Goal: Information Seeking & Learning: Learn about a topic

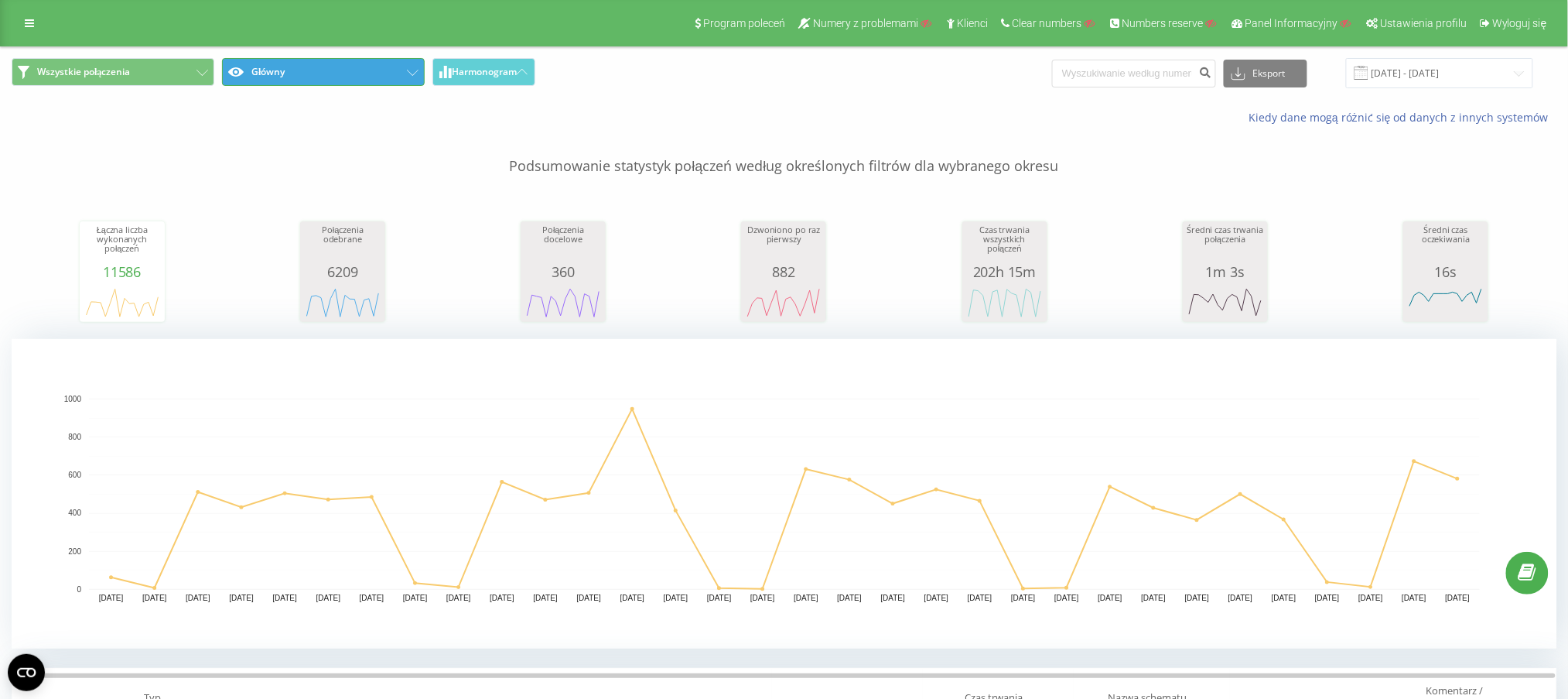
click at [277, 80] on button "Główny" at bounding box center [323, 72] width 203 height 28
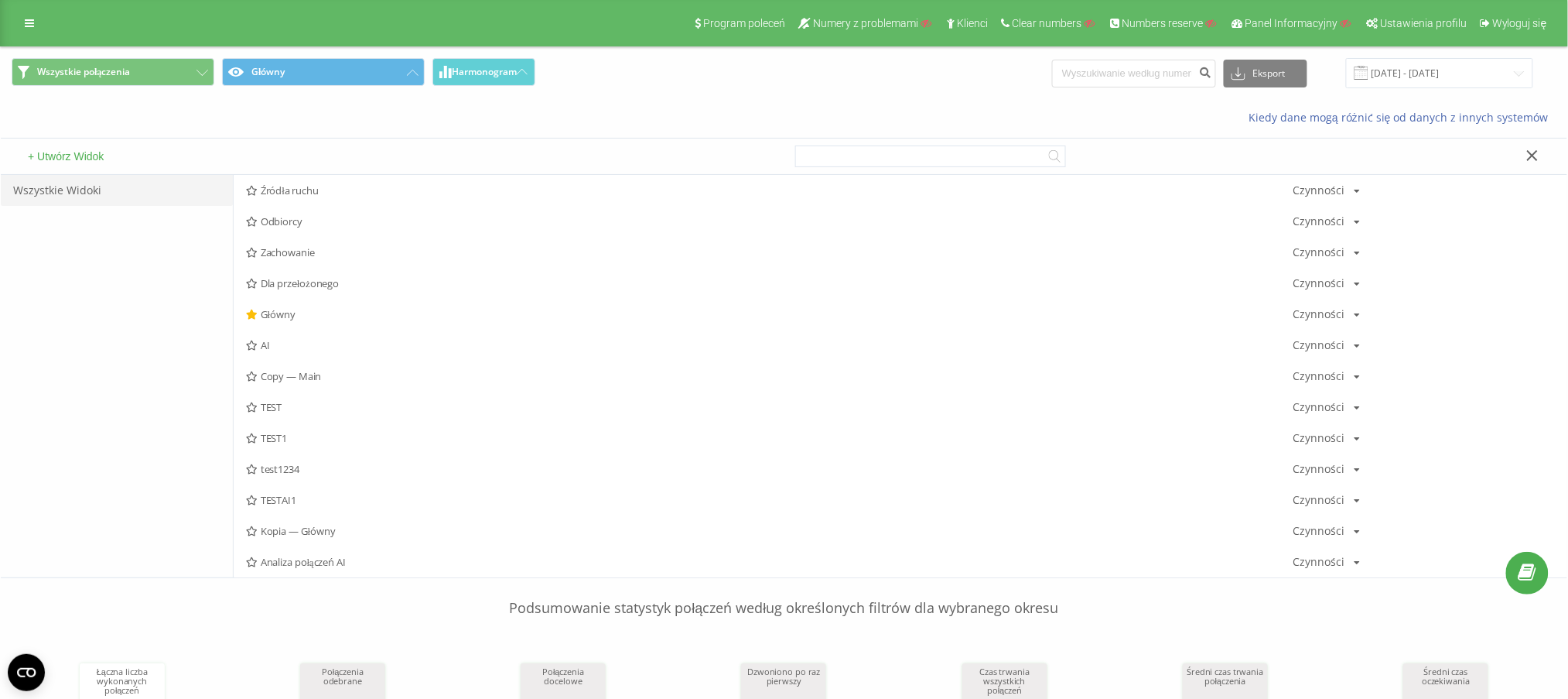
click at [60, 159] on button "+ Utwórz Widok" at bounding box center [66, 156] width 85 height 14
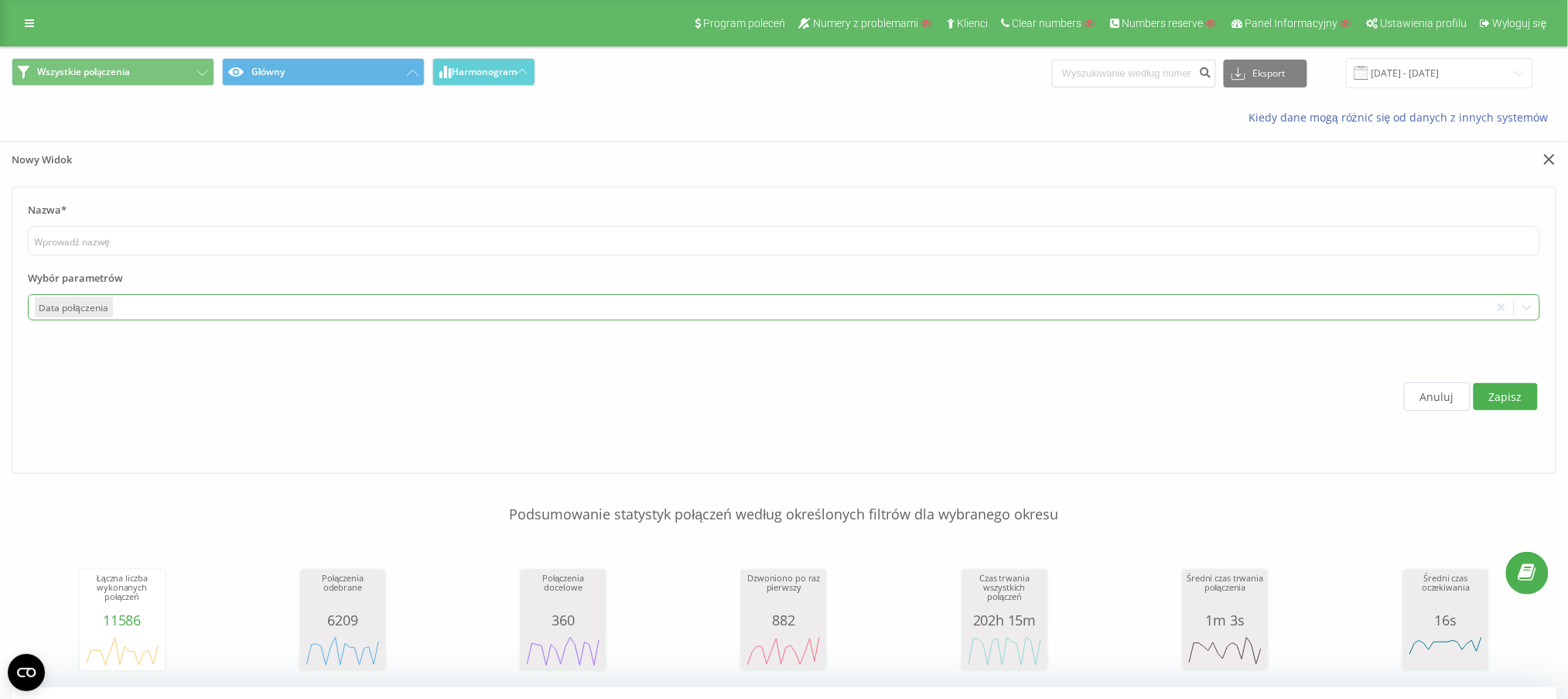
click at [190, 302] on div at bounding box center [800, 307] width 1369 height 18
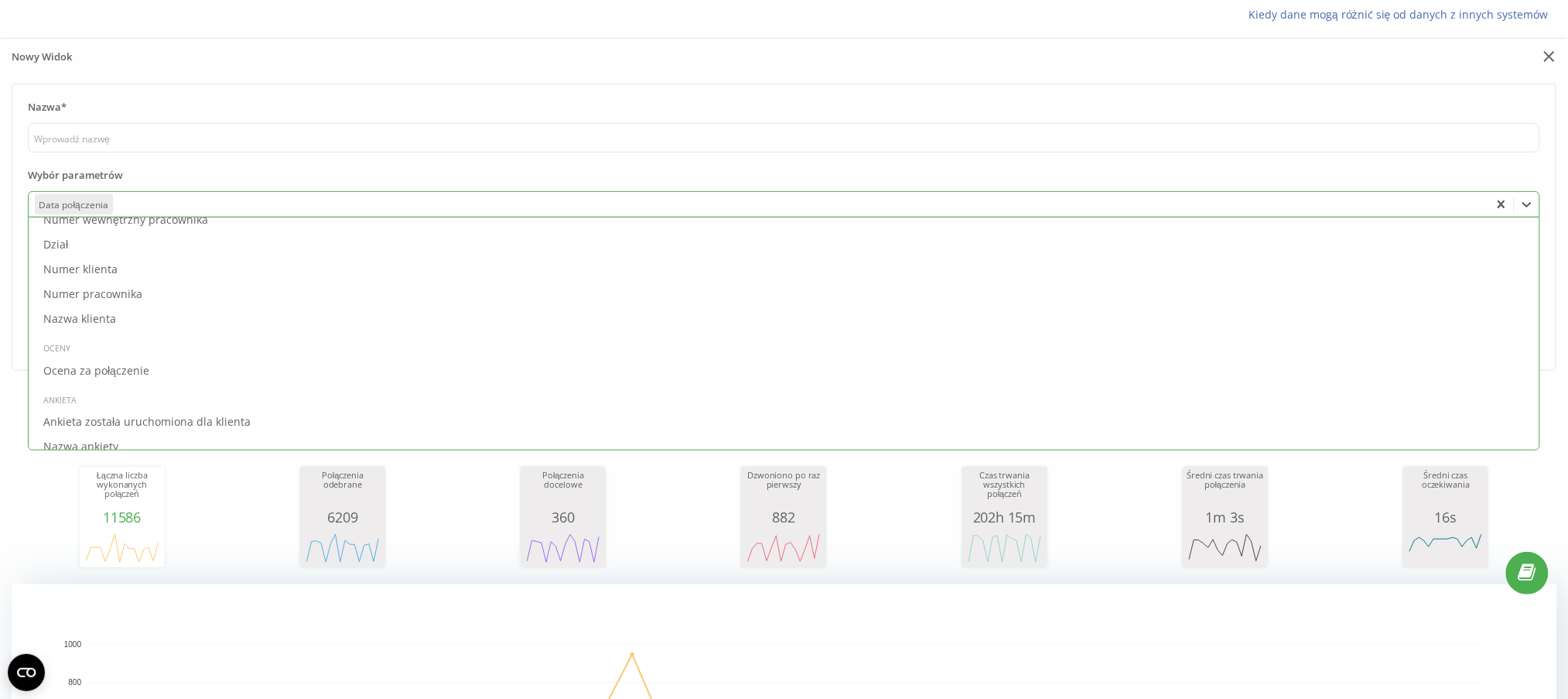
scroll to position [1795, 0]
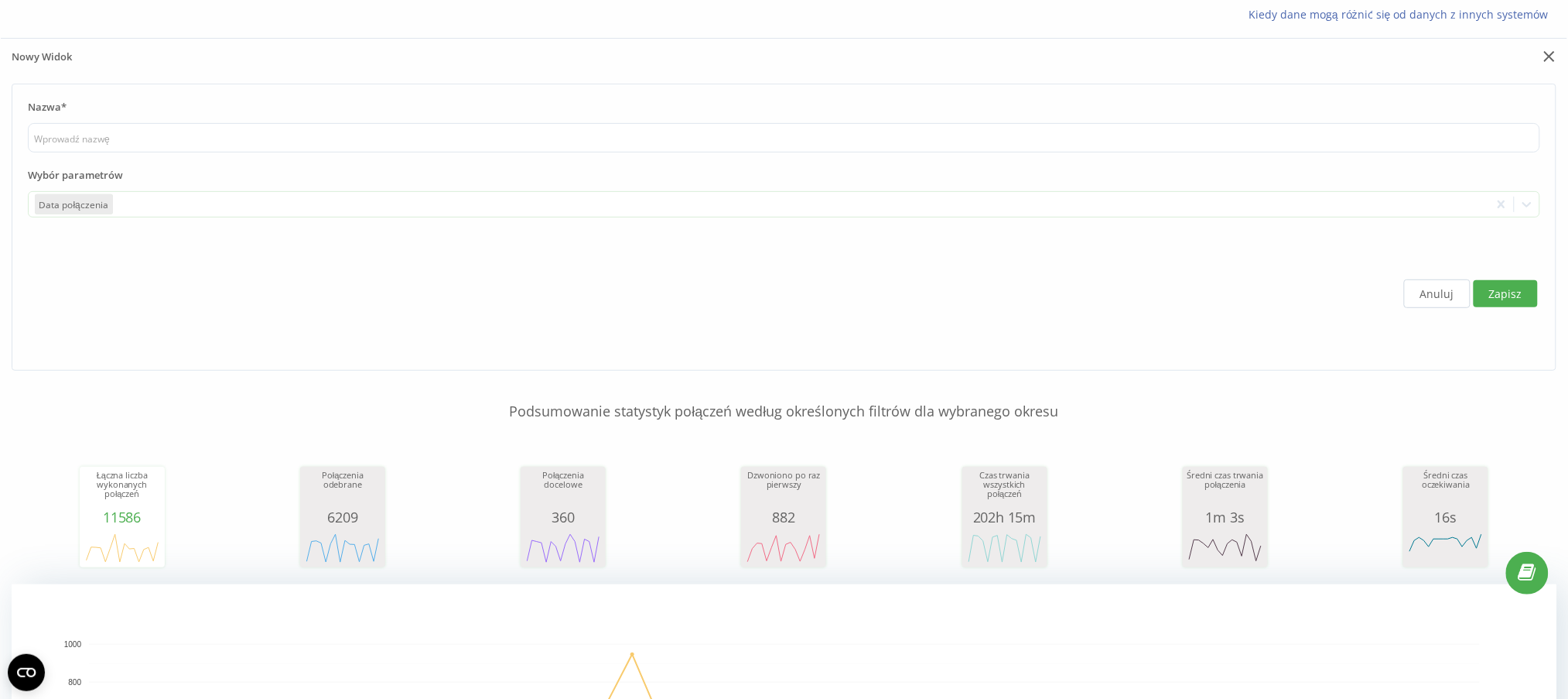
click at [1, 346] on div "Nazwa* Wybór parametrów Data połączenia To pick up a draggable item, press the …" at bounding box center [784, 227] width 1566 height 287
click at [1451, 299] on button "Anuluj" at bounding box center [1437, 293] width 67 height 29
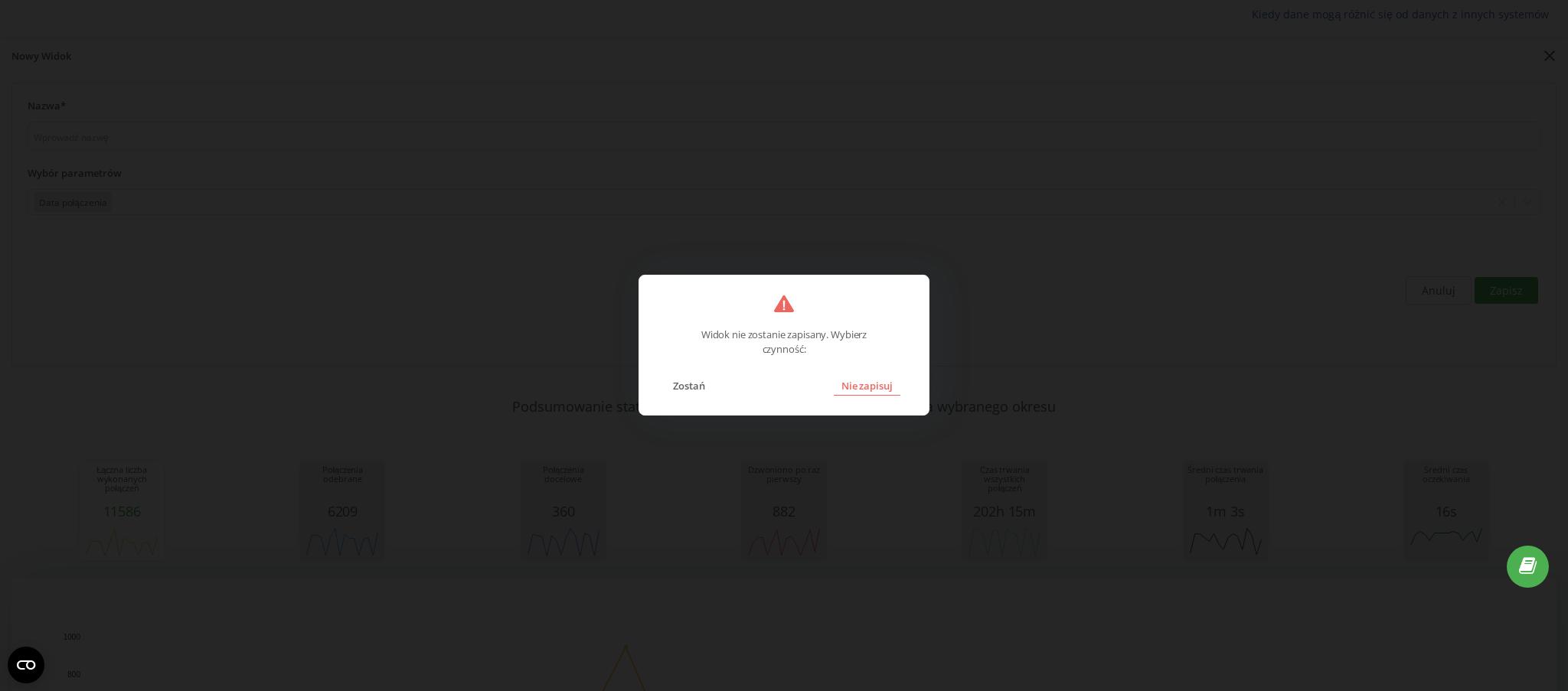
click at [855, 384] on button "Nie zapisuj" at bounding box center [867, 386] width 67 height 20
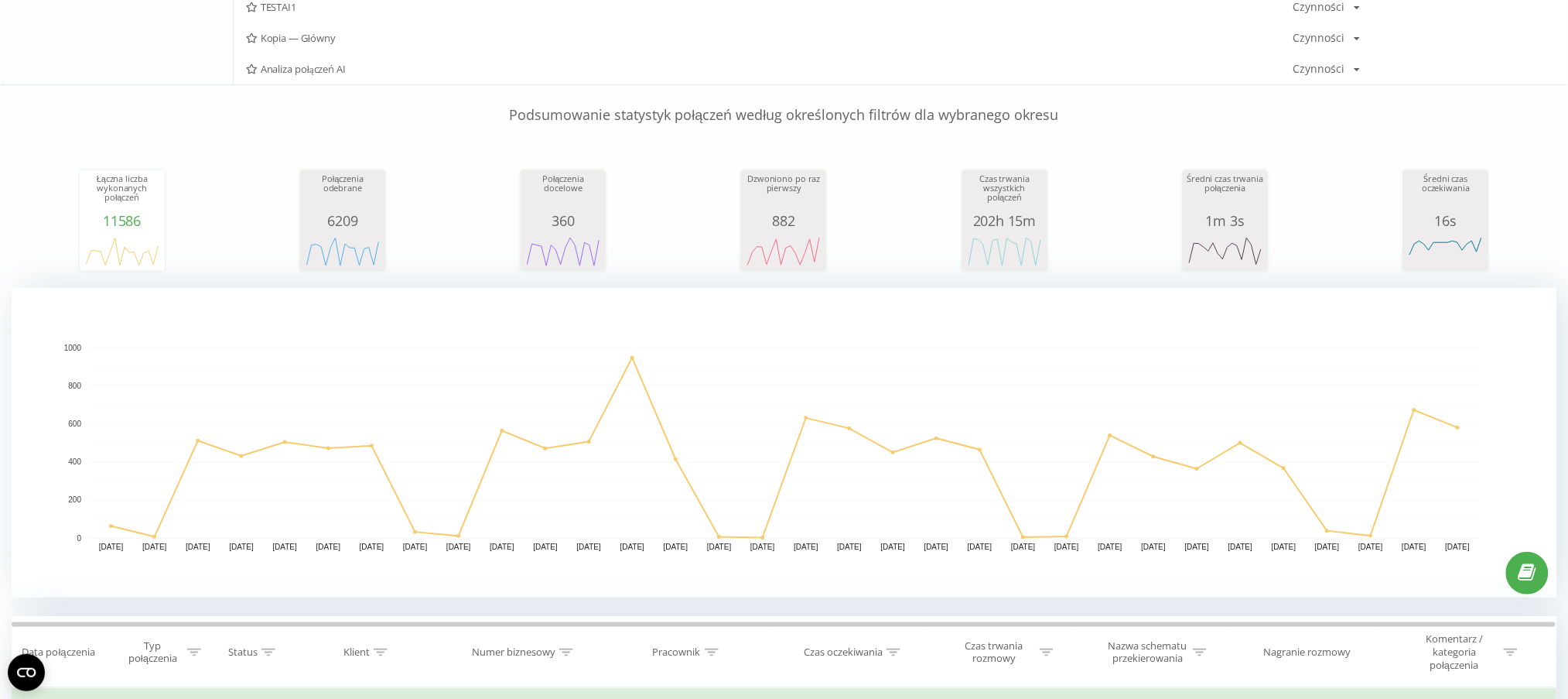
scroll to position [516, 0]
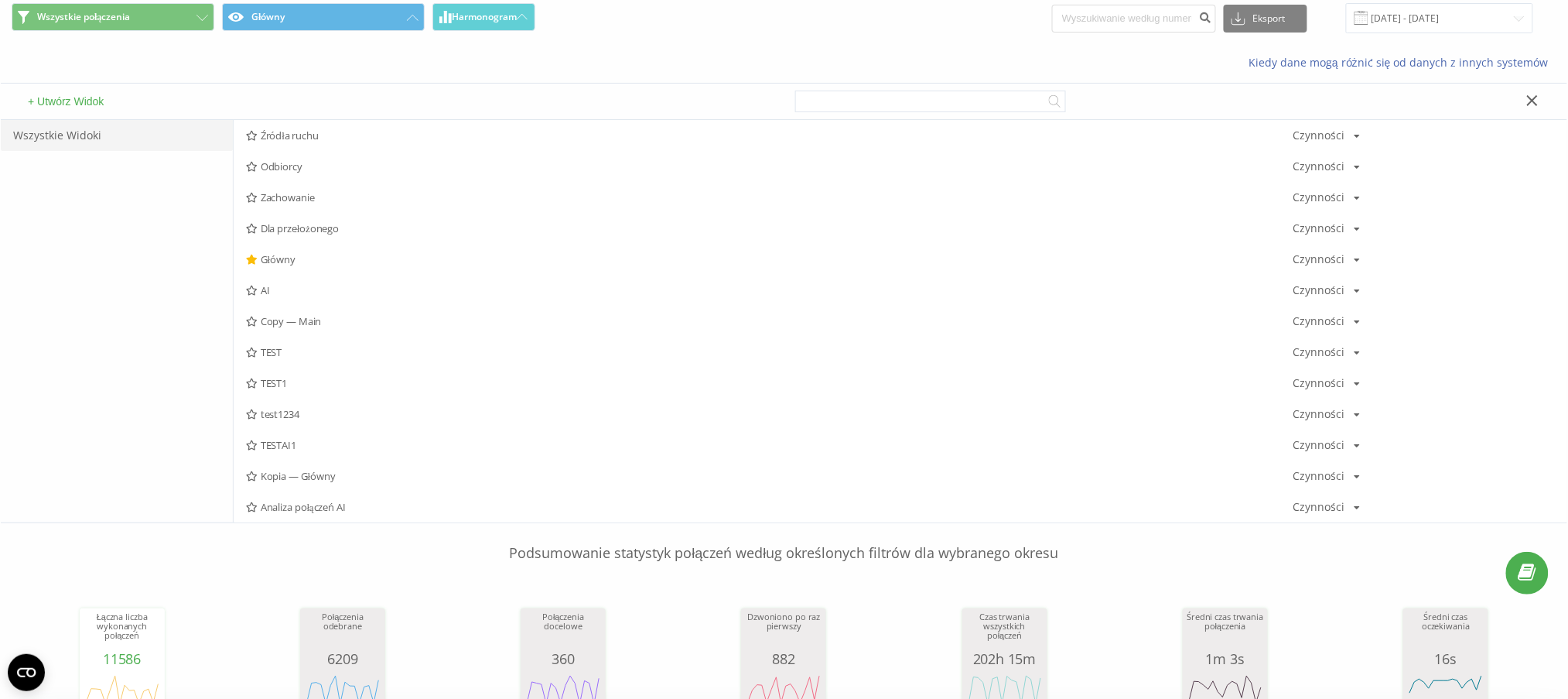
scroll to position [0, 0]
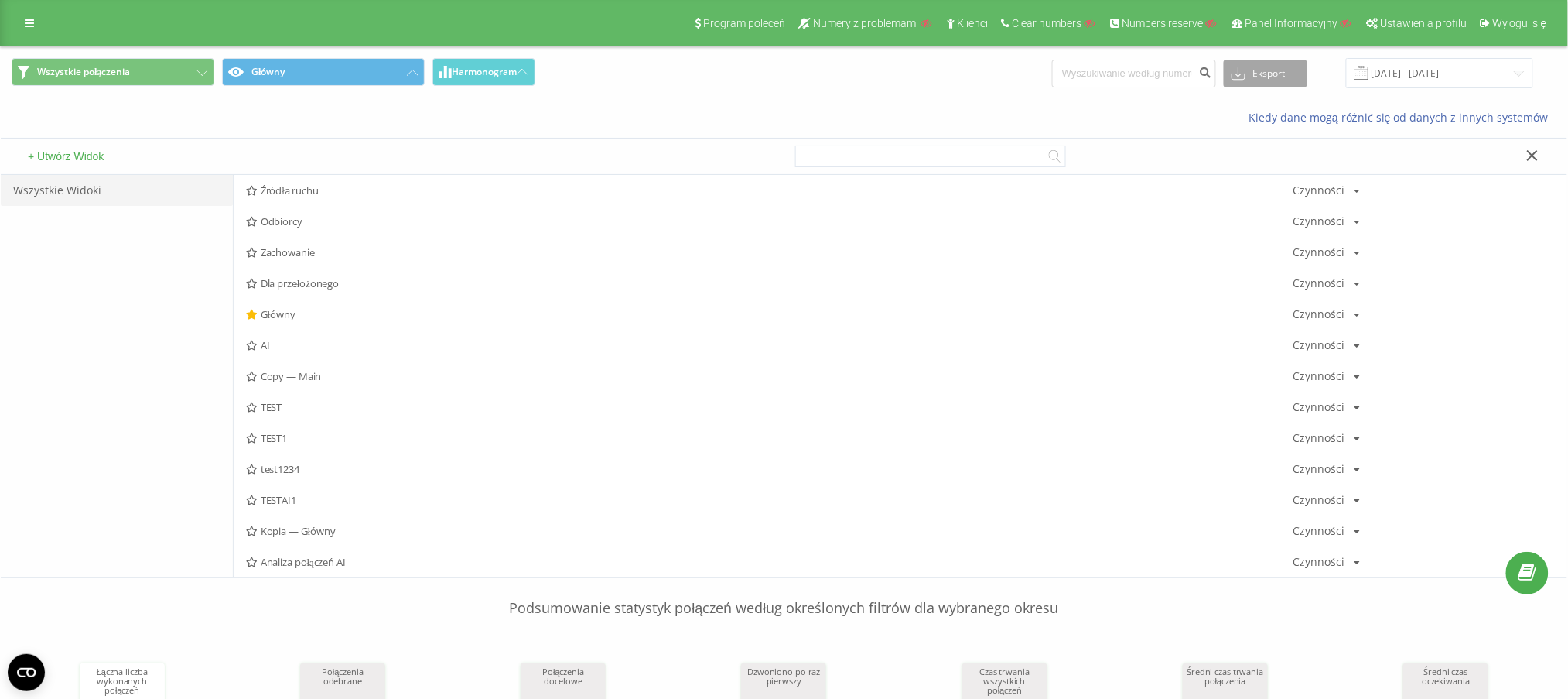
click at [1282, 79] on button "Eksport" at bounding box center [1266, 74] width 84 height 28
click at [32, 26] on icon at bounding box center [30, 23] width 9 height 11
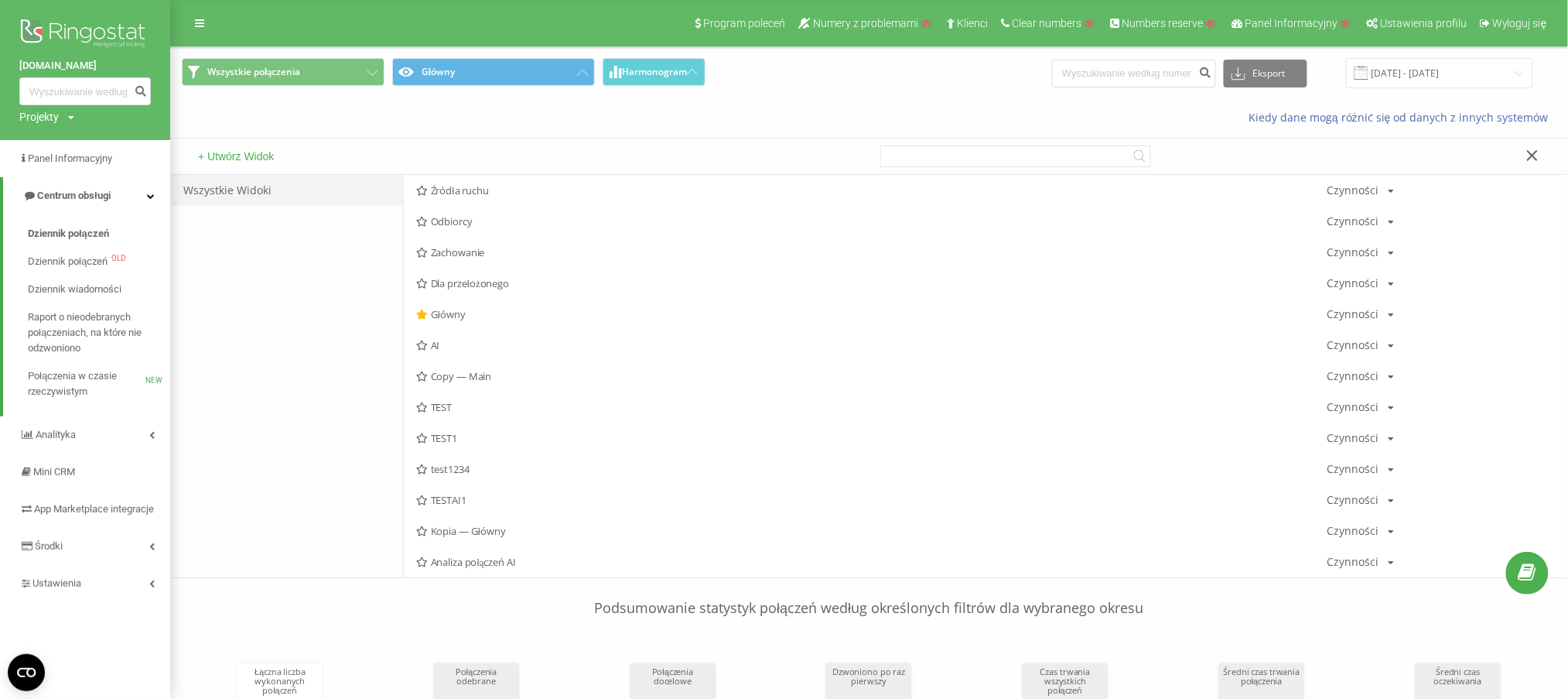
click at [758, 131] on div "Kiedy dane mogą różnić się od danych z innych systemów" at bounding box center [869, 117] width 1396 height 37
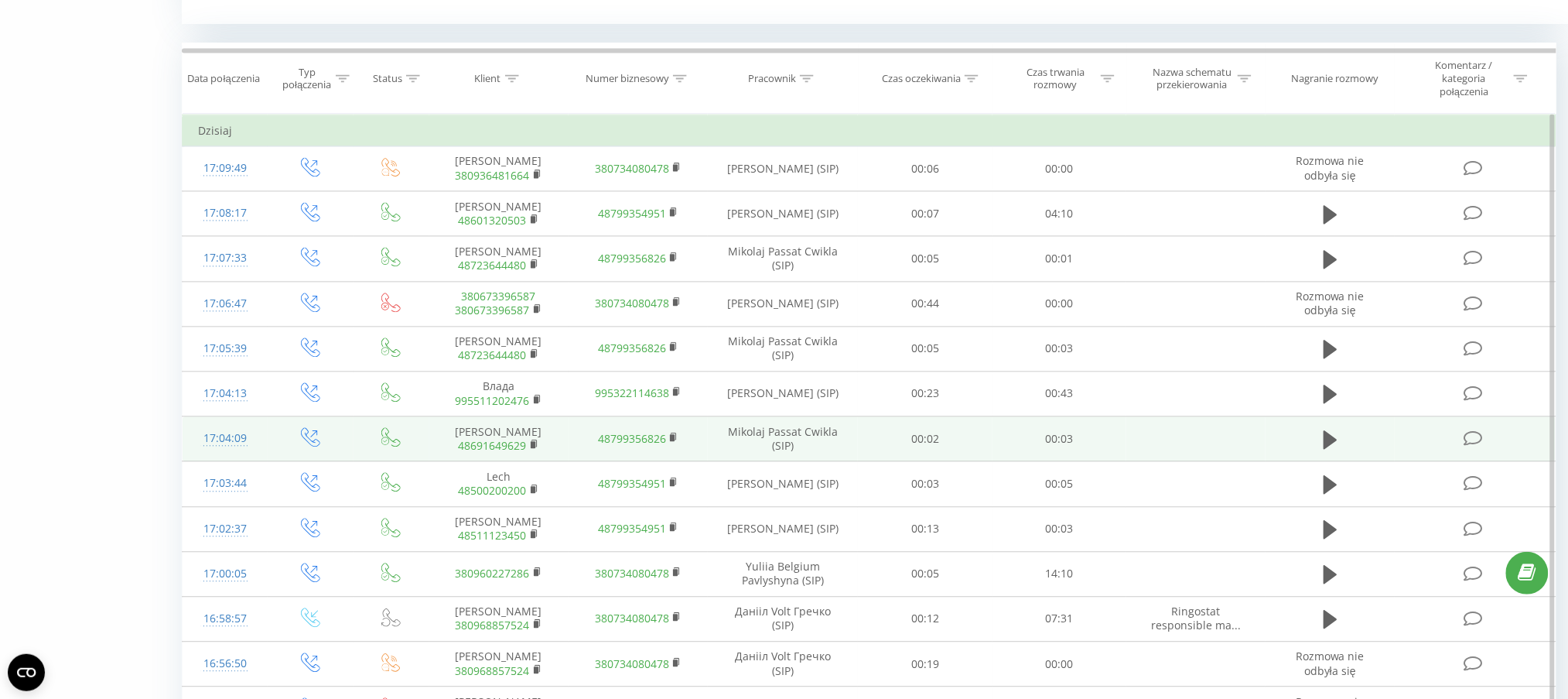
scroll to position [1032, 0]
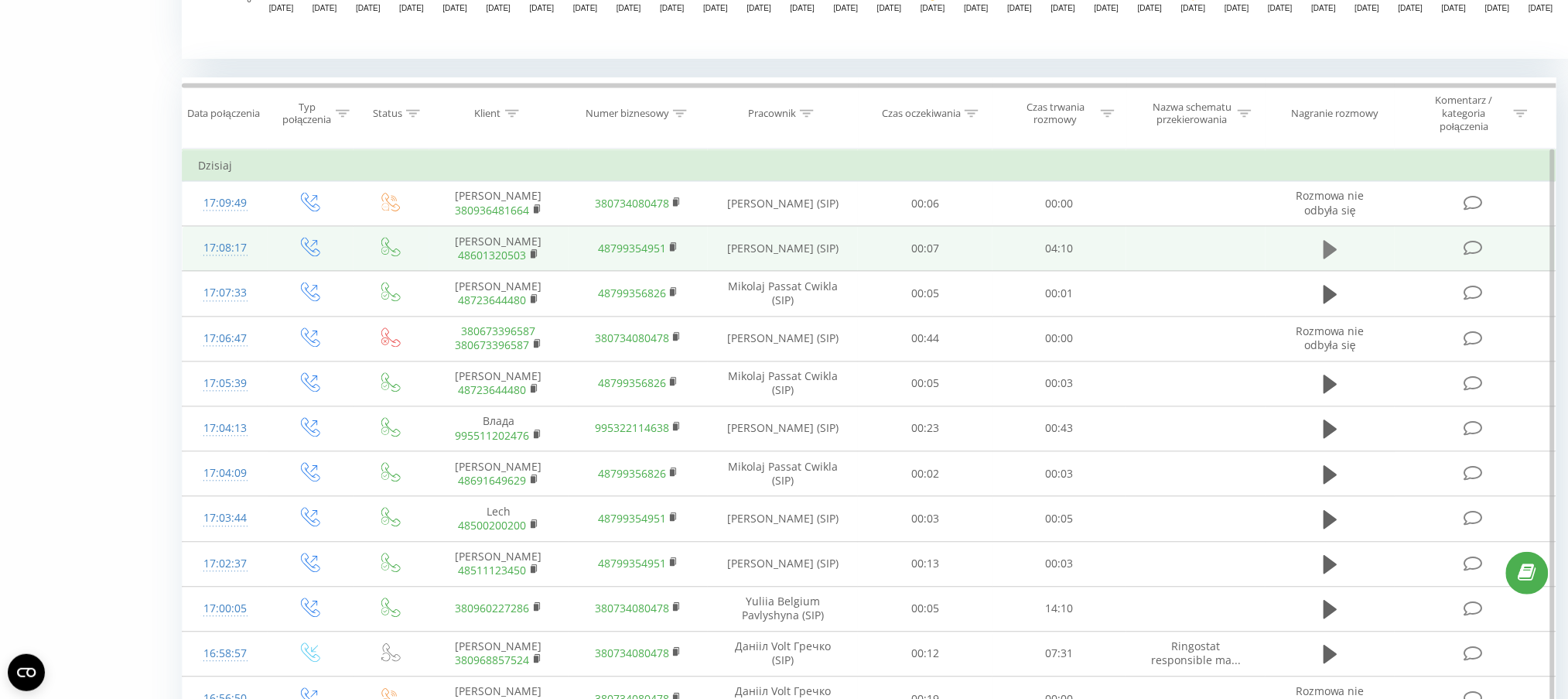
click at [1326, 241] on icon at bounding box center [1331, 250] width 14 height 19
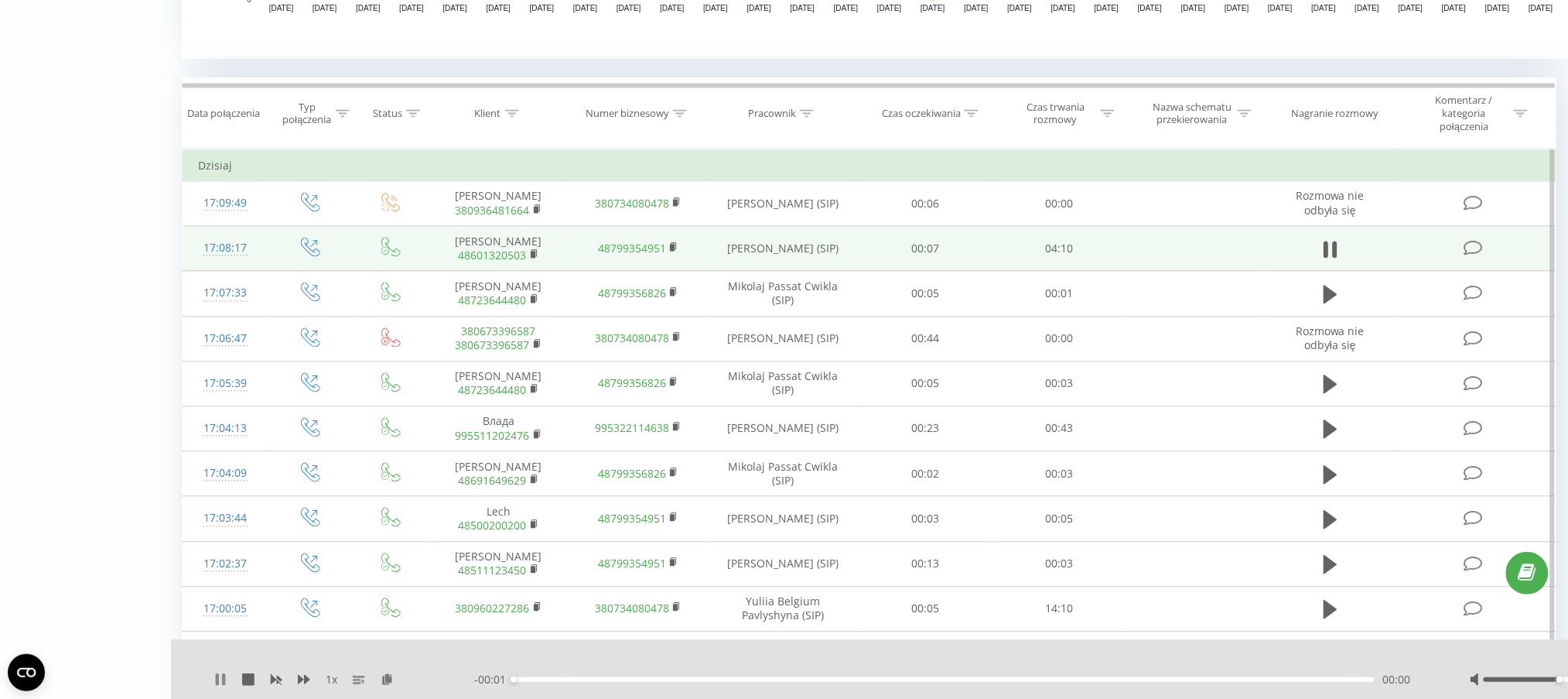
click at [225, 680] on icon at bounding box center [224, 680] width 3 height 12
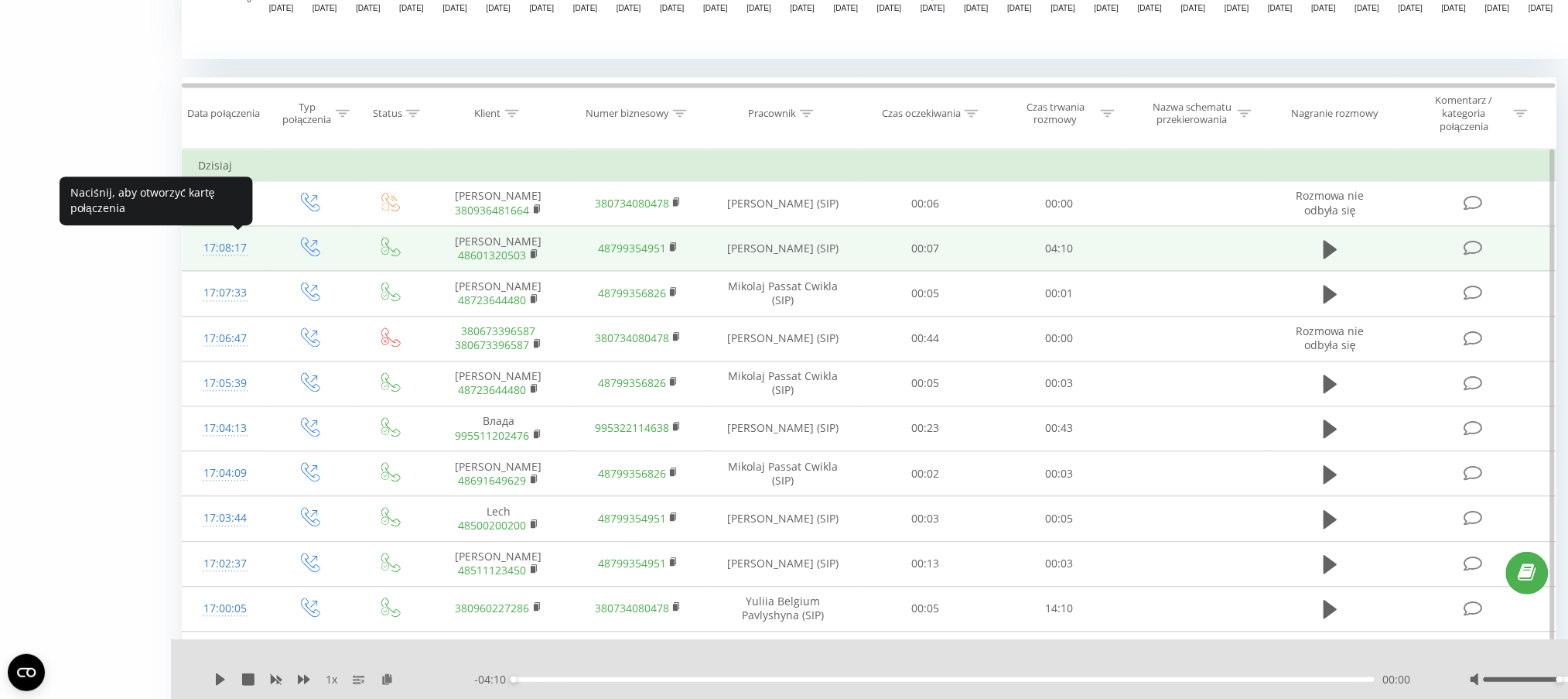
click at [227, 247] on div "17:08:17" at bounding box center [225, 249] width 54 height 30
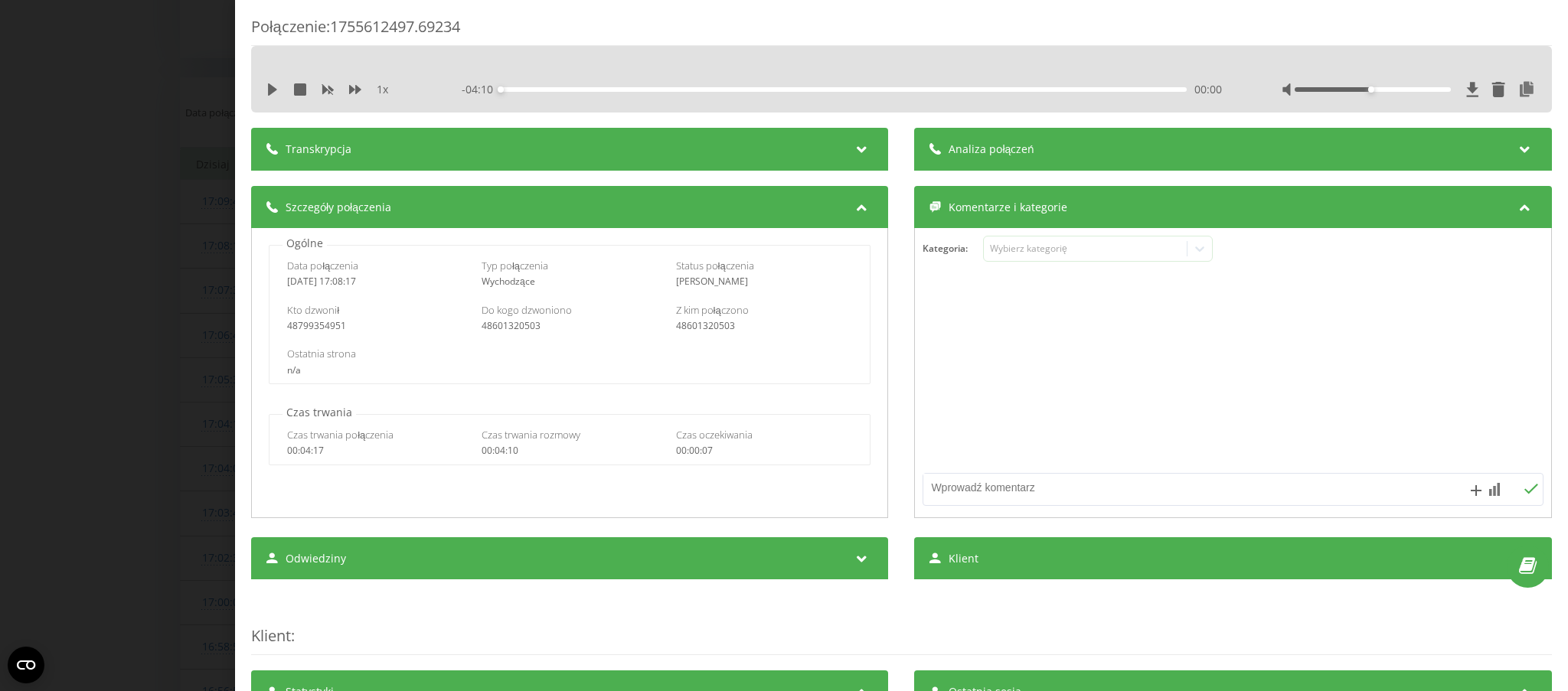
click at [694, 166] on div "Transkrypcja" at bounding box center [570, 149] width 638 height 43
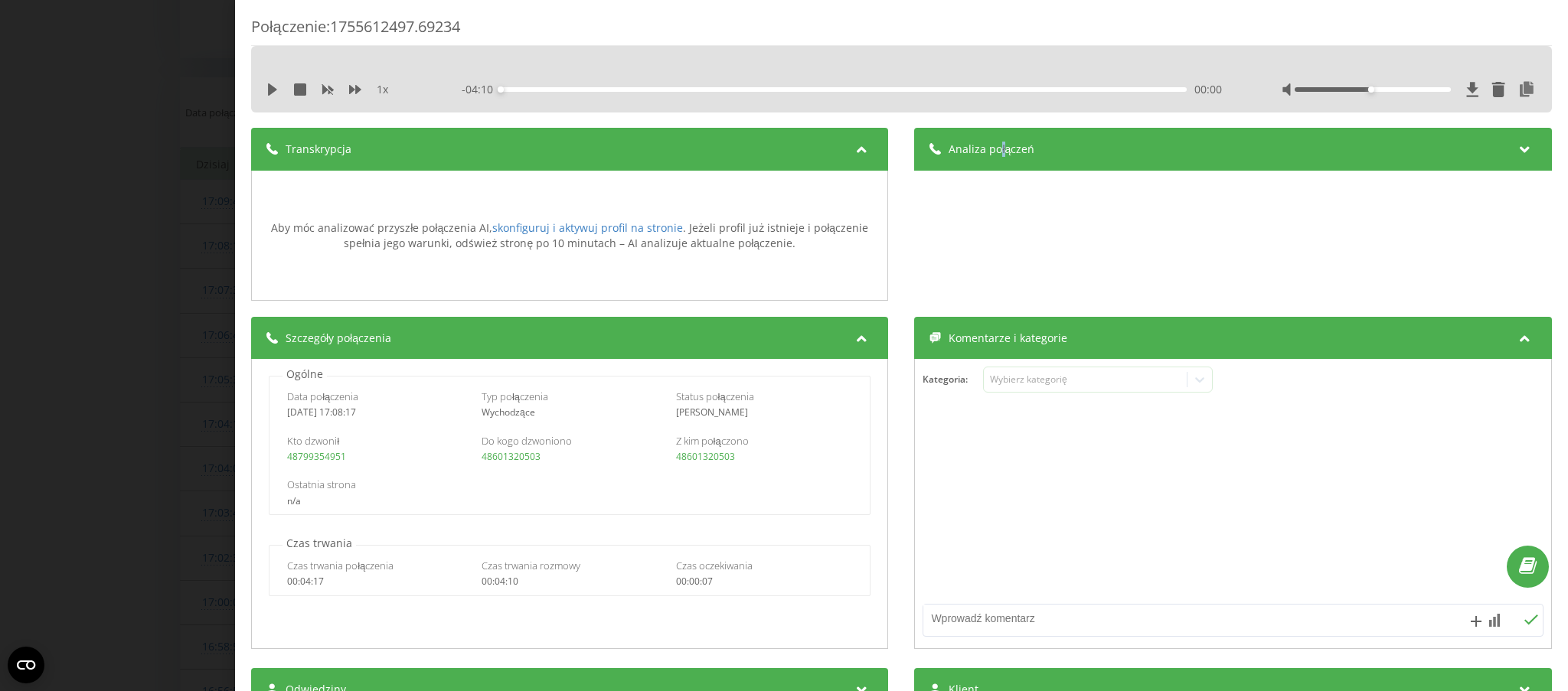
click at [994, 147] on span "Analiza połączeń" at bounding box center [993, 149] width 86 height 15
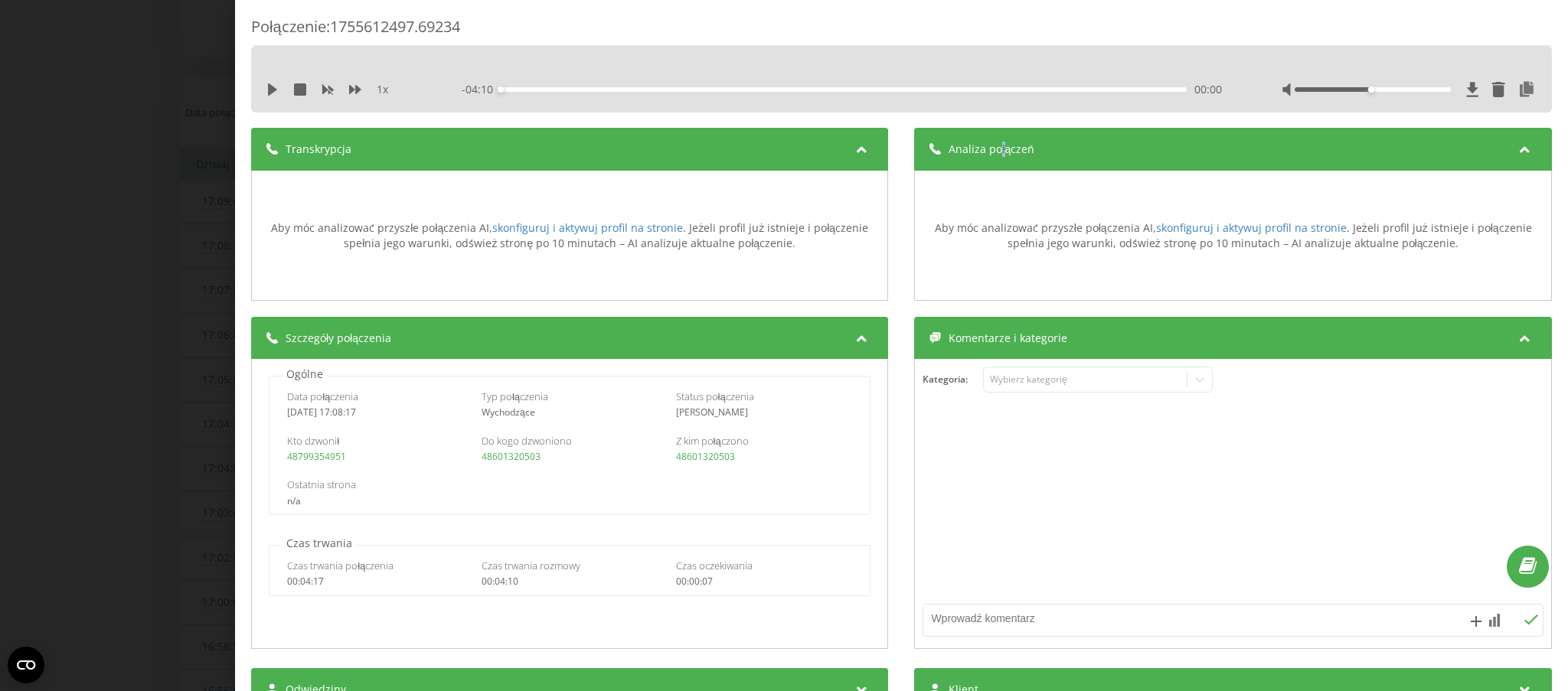
click at [967, 239] on div "Aby móc analizować przyszłe połączenia AI, skonfiguruj i aktywuj profil na stro…" at bounding box center [1233, 235] width 621 height 30
click at [46, 346] on div "Połączenie : 1755612497.69234 1 x - 04:10 00:00 00:00 Transkrypcja Aby móc anal…" at bounding box center [784, 345] width 1568 height 691
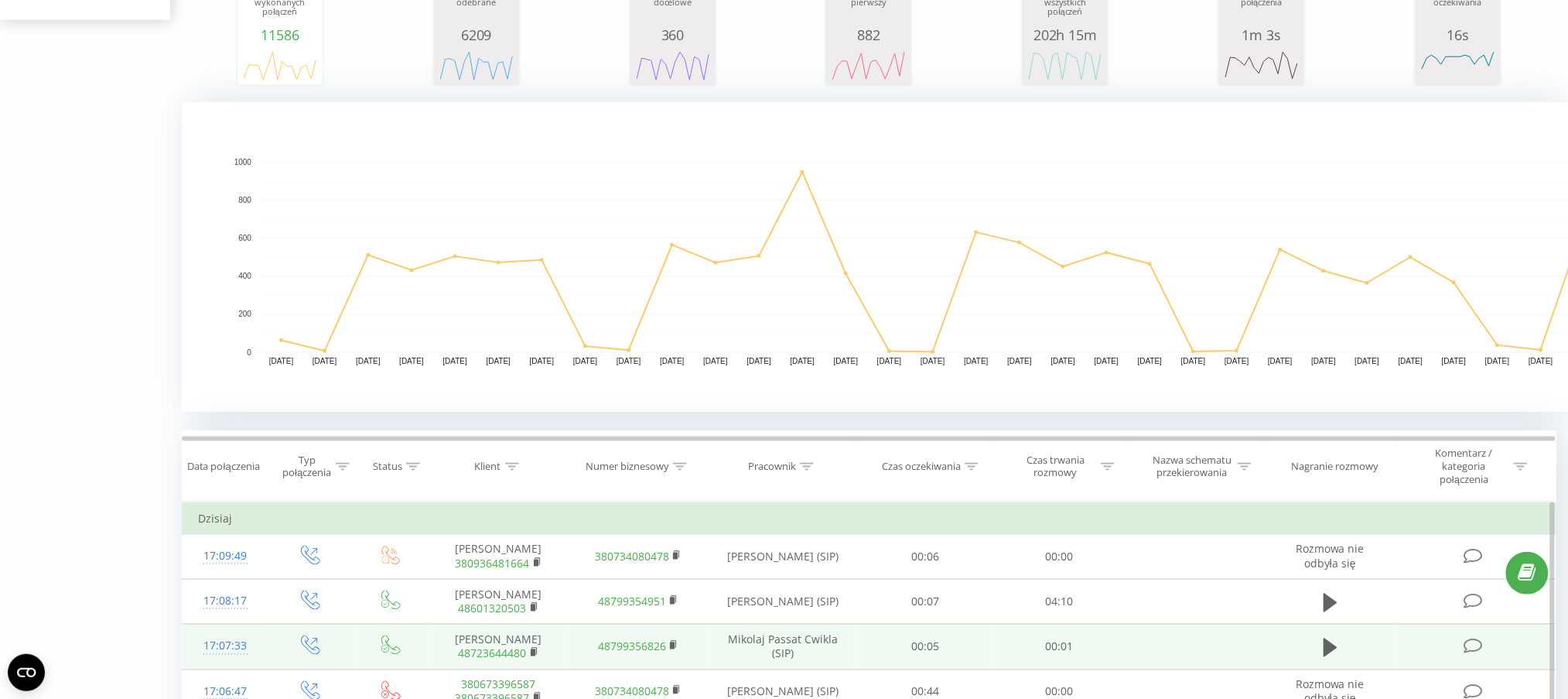
scroll to position [989, 0]
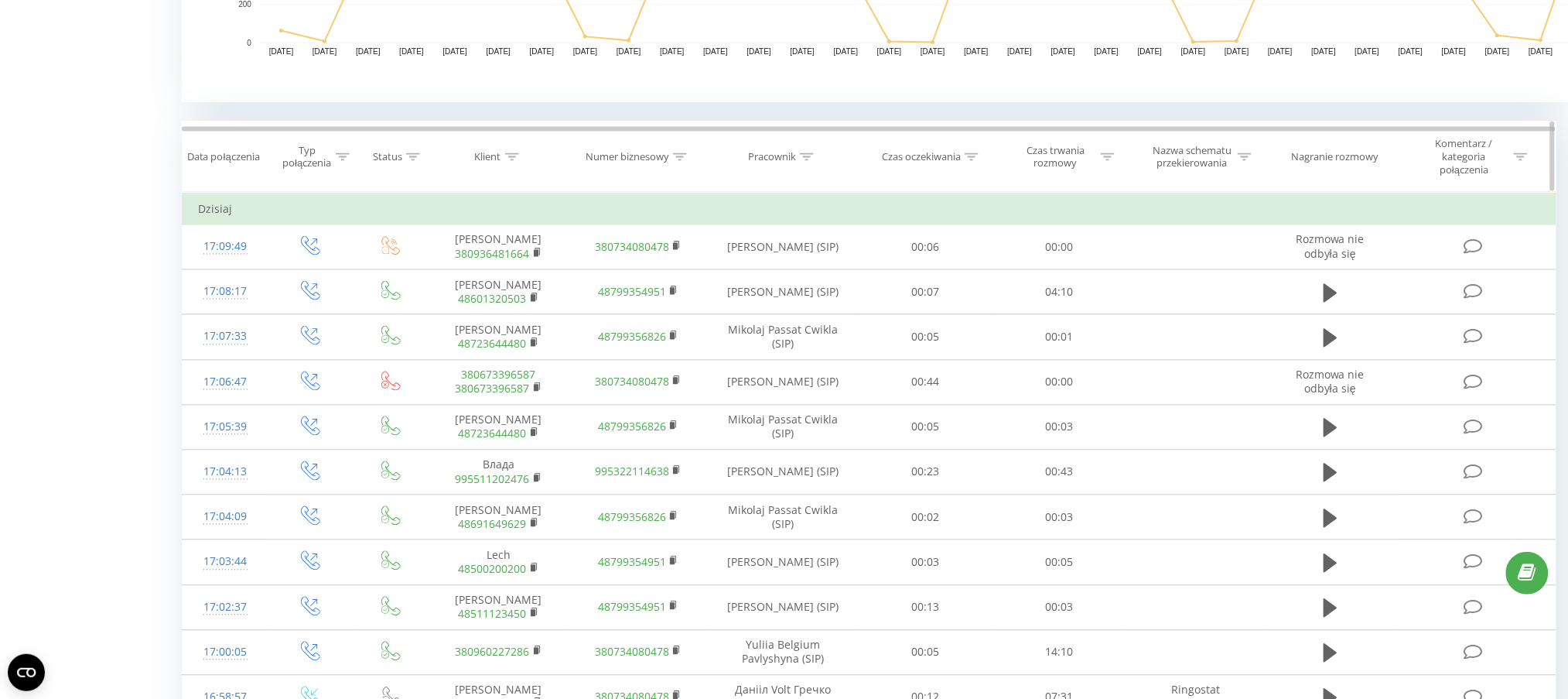
click at [803, 158] on icon at bounding box center [807, 157] width 14 height 8
click at [799, 272] on input "text" at bounding box center [783, 275] width 136 height 27
type input "alderking"
click at [815, 308] on span "OK" at bounding box center [817, 304] width 44 height 24
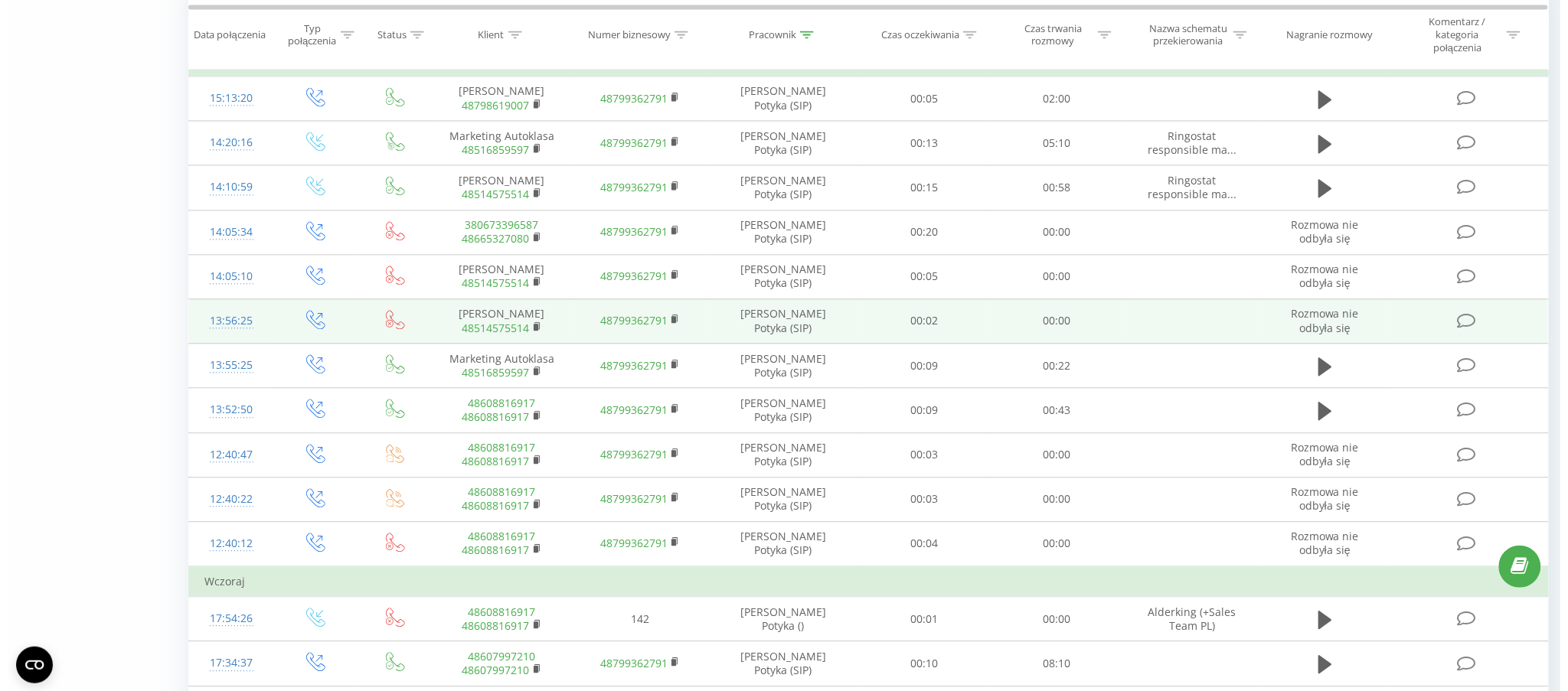
scroll to position [1091, 0]
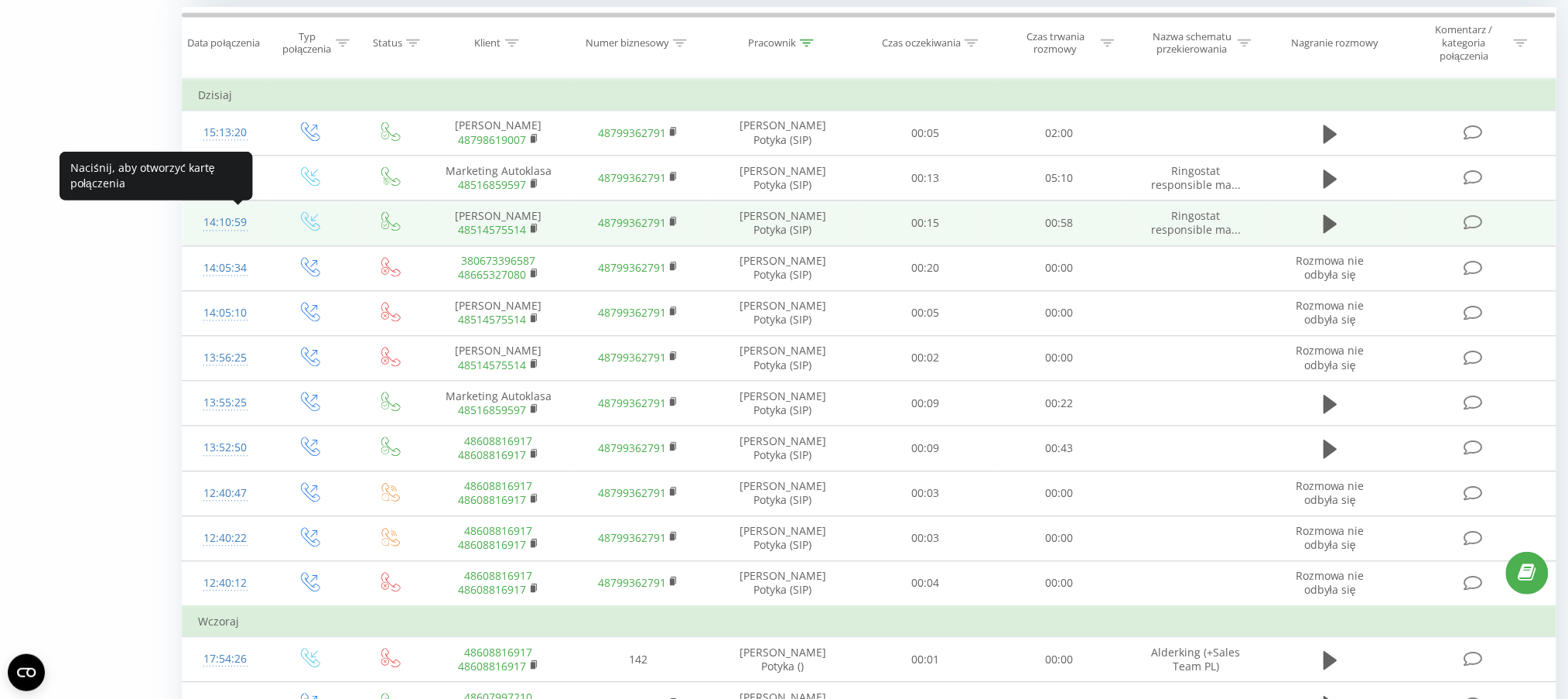
click at [216, 221] on div "14:10:59" at bounding box center [225, 222] width 54 height 30
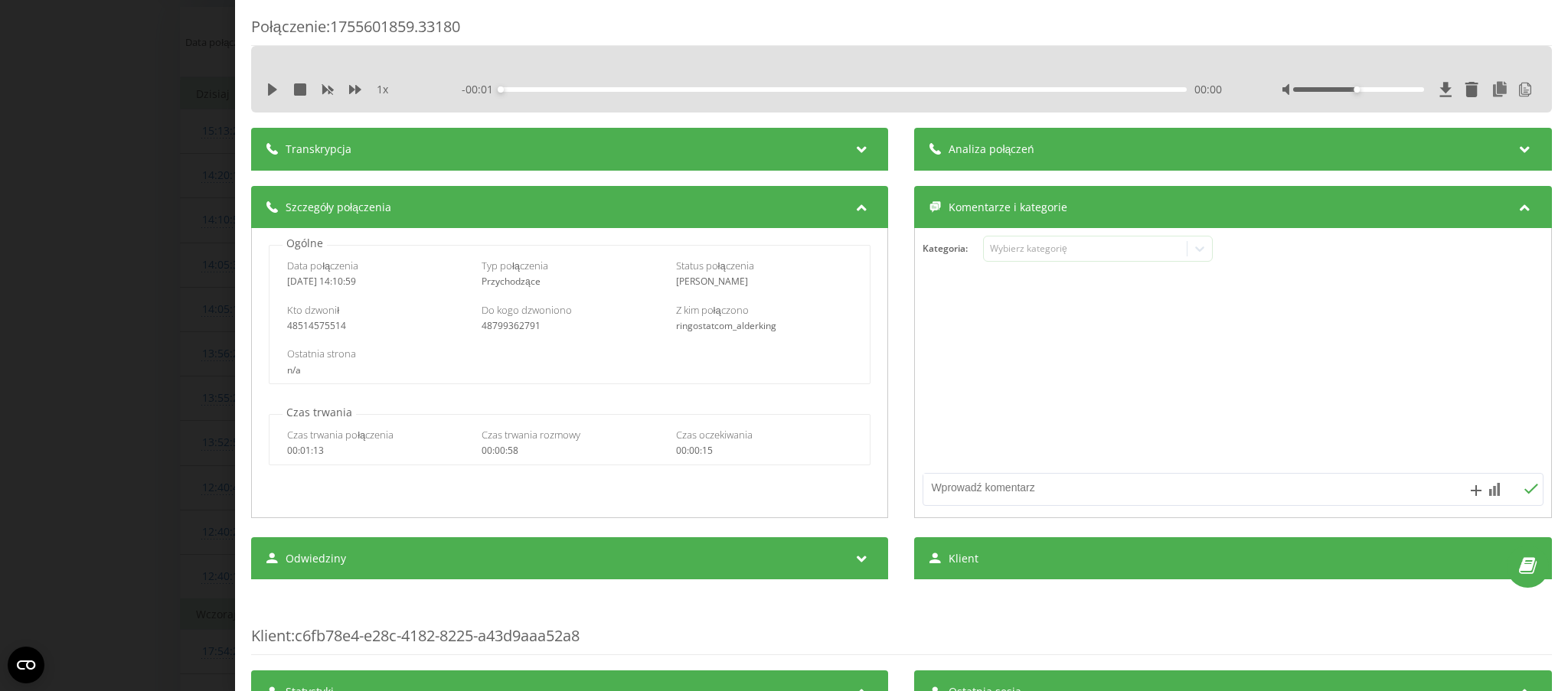
click at [528, 154] on div "Transkrypcja" at bounding box center [570, 149] width 638 height 43
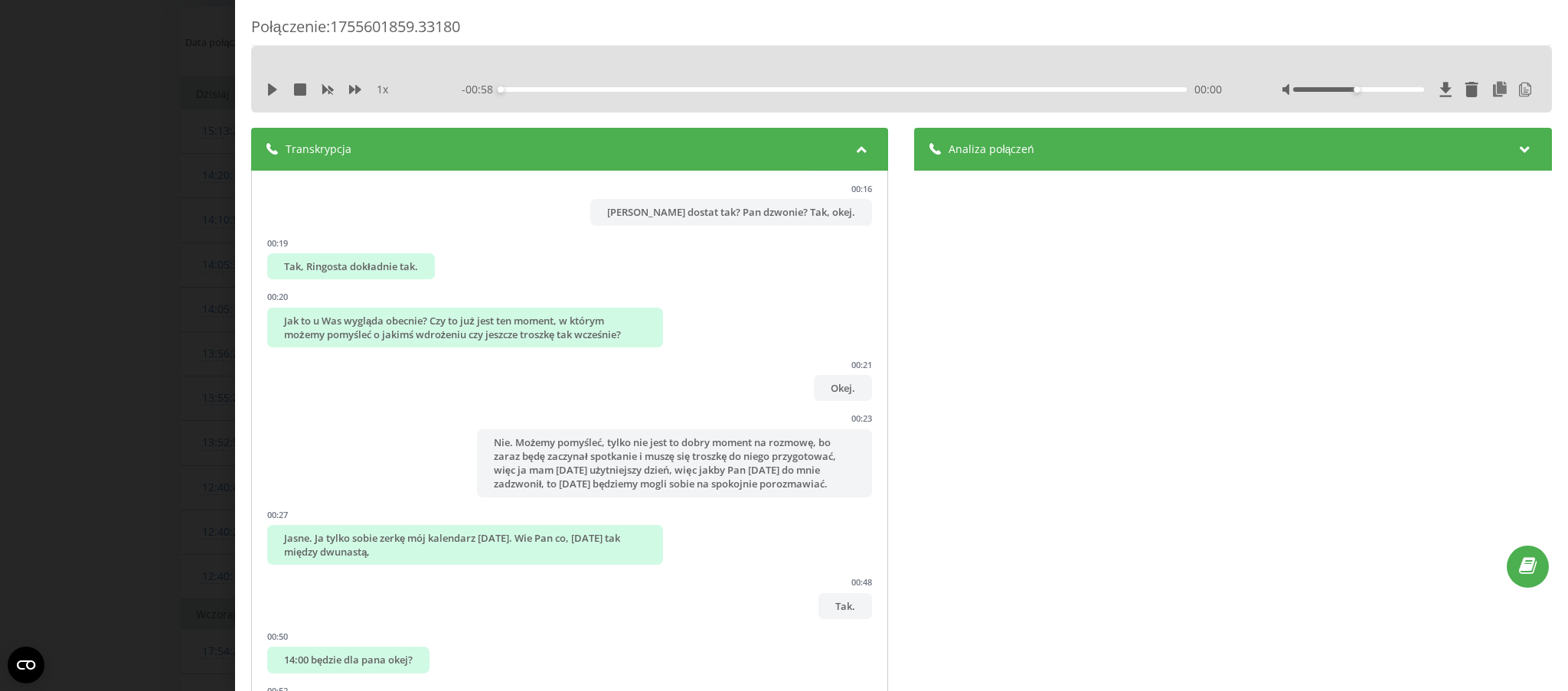
scroll to position [613, 0]
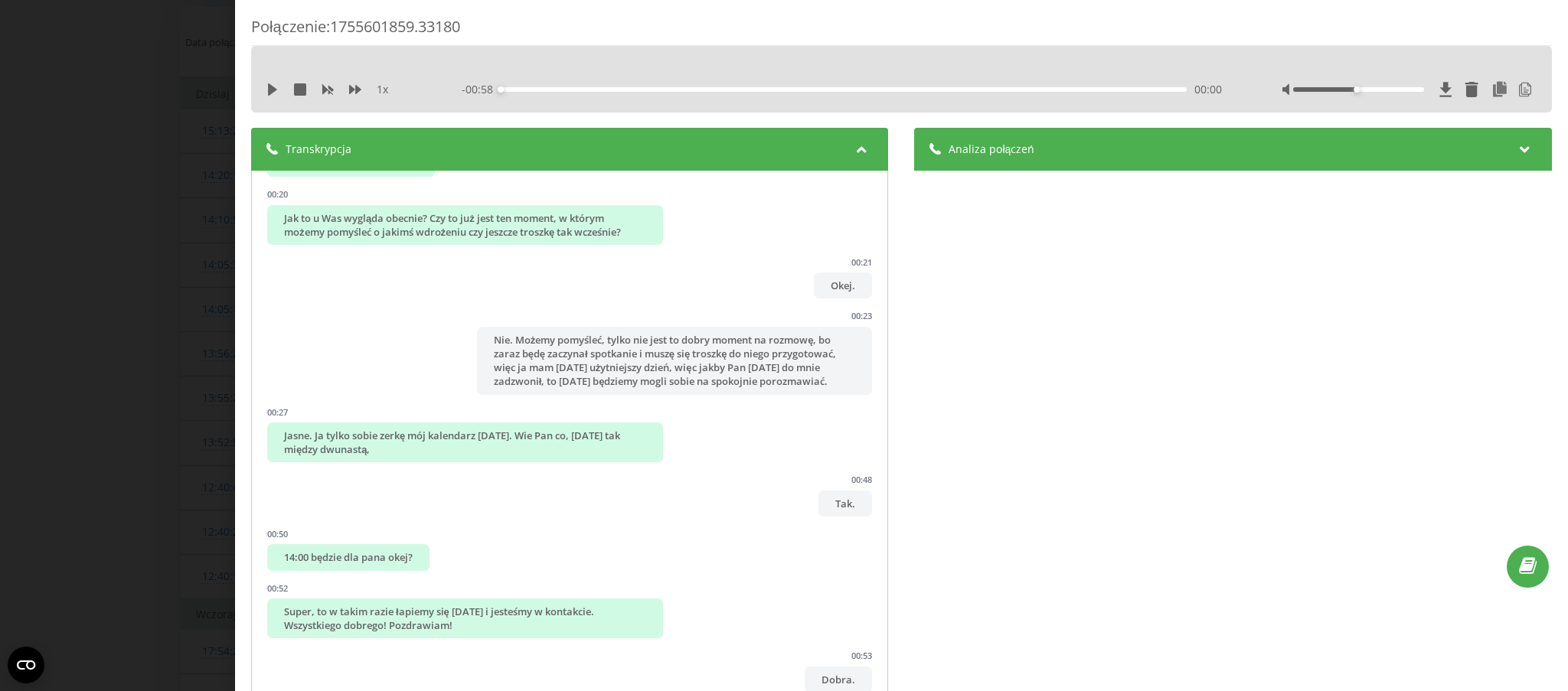
click at [1156, 163] on div "Analiza połączeń" at bounding box center [1233, 149] width 638 height 43
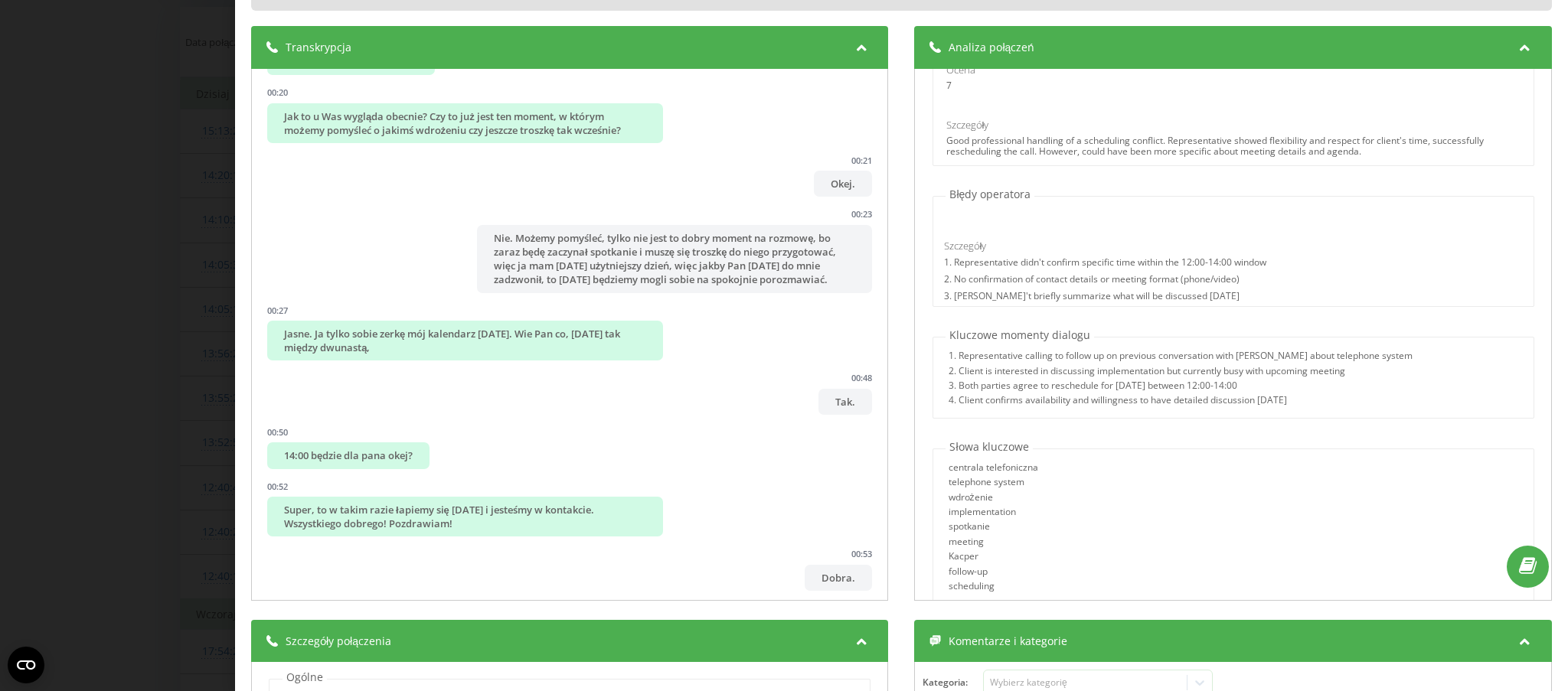
scroll to position [826, 0]
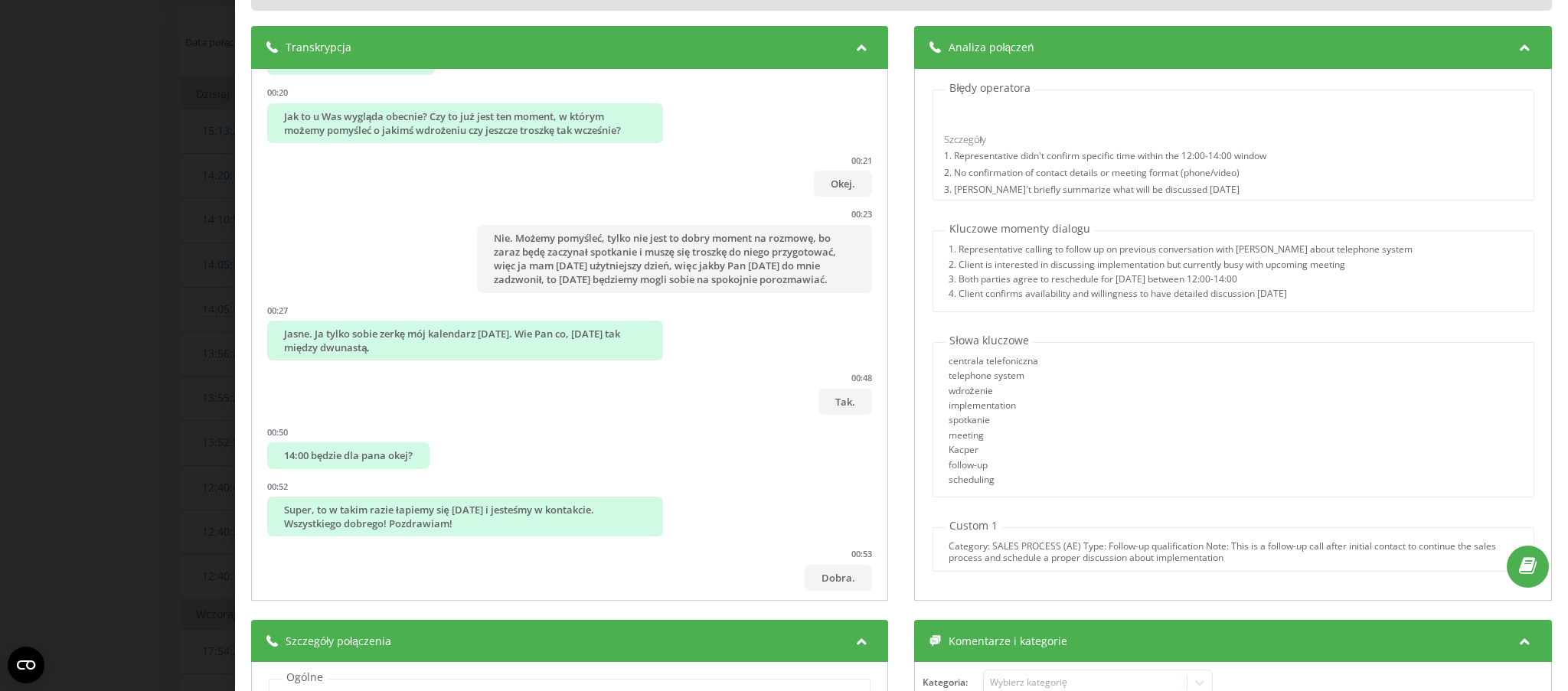
click at [88, 92] on div "Połączenie : 1755601859.33180 1 x - 00:58 00:00 00:00 Transkrypcja 00:00 Arkadi…" at bounding box center [784, 345] width 1568 height 691
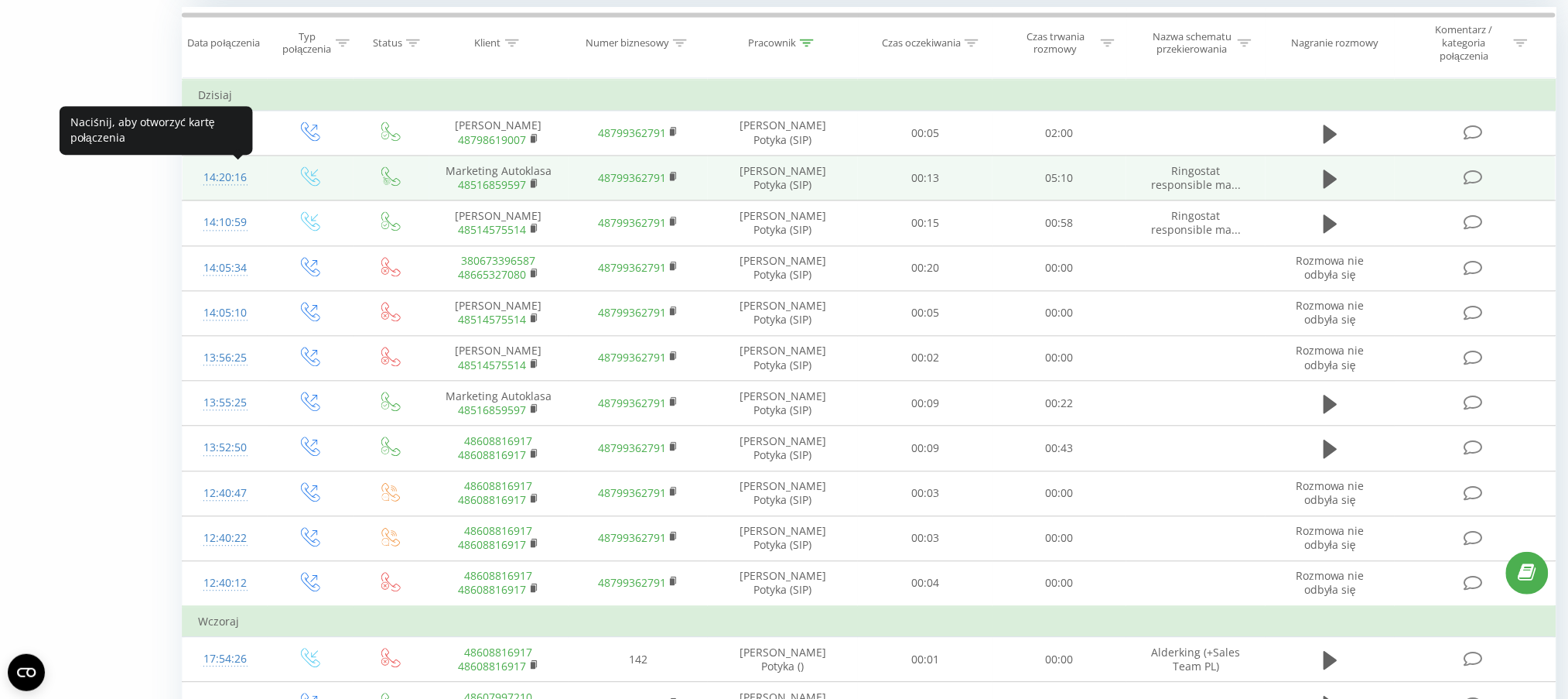
click at [224, 177] on div "14:20:16" at bounding box center [225, 177] width 54 height 30
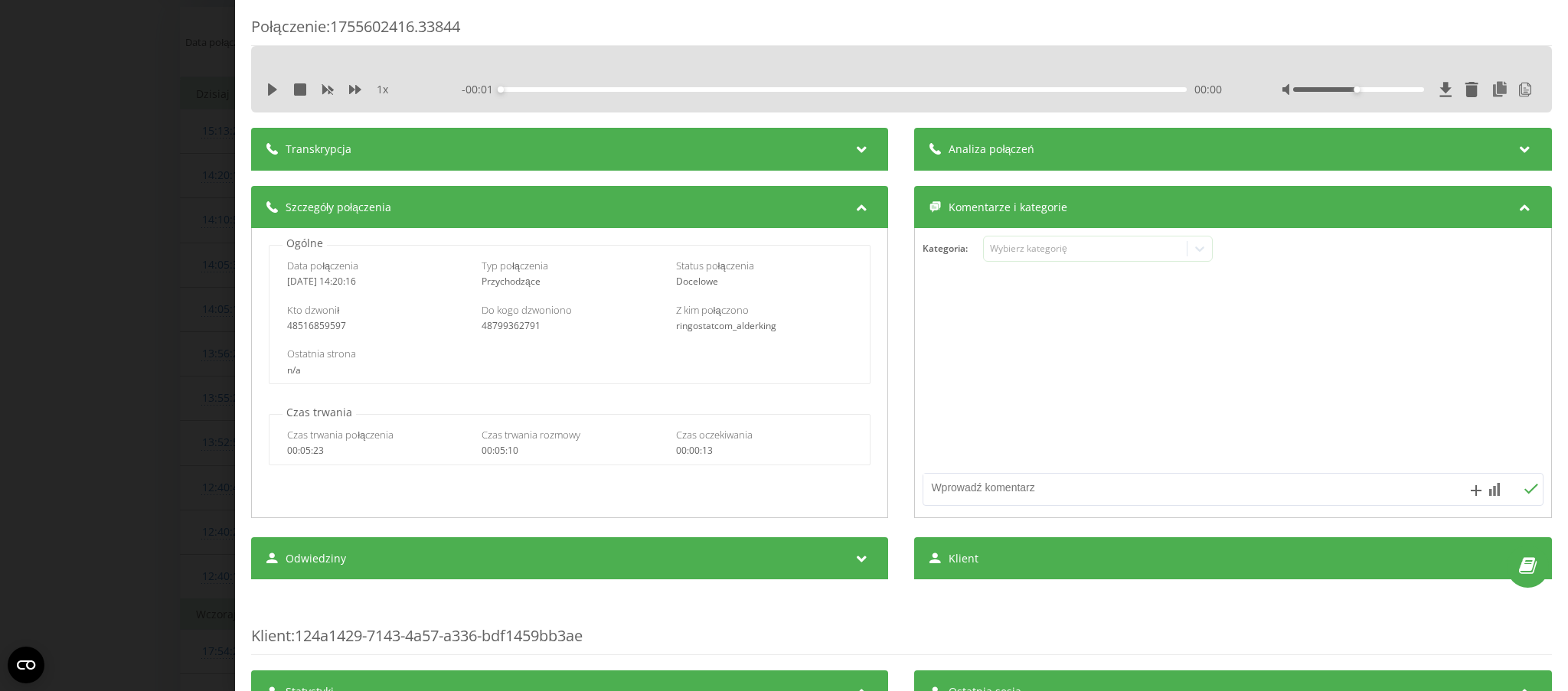
click at [571, 154] on div "Transkrypcja" at bounding box center [570, 149] width 638 height 43
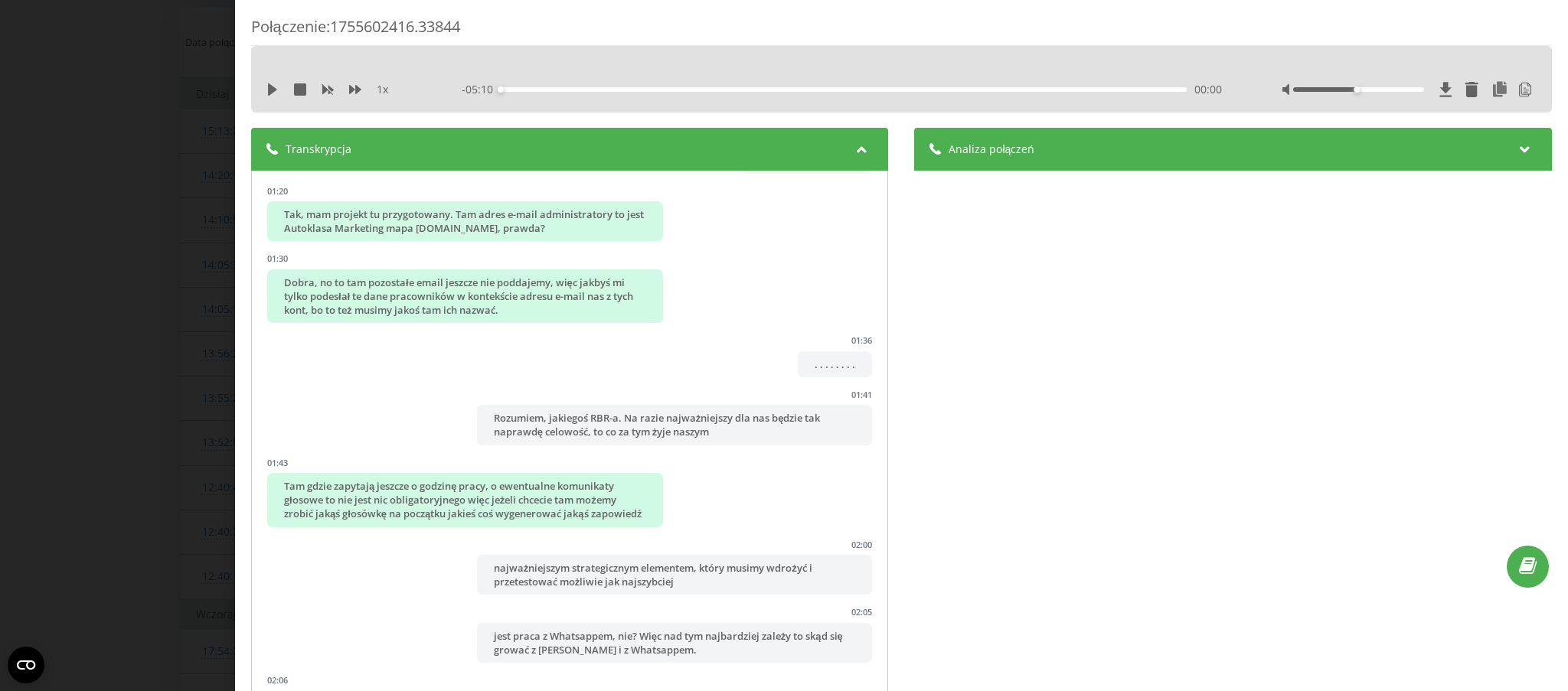
scroll to position [919, 0]
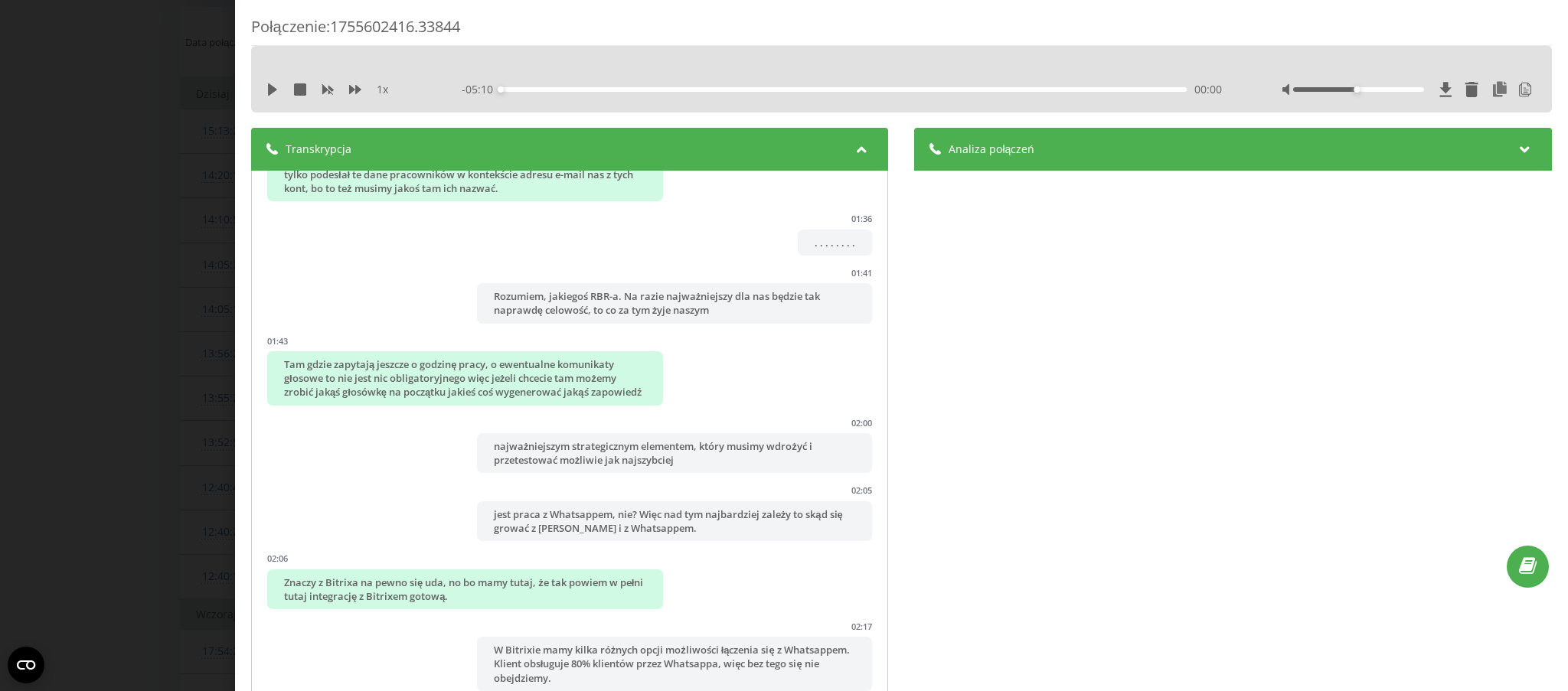
click at [1147, 154] on div "Analiza połączeń" at bounding box center [1233, 149] width 638 height 43
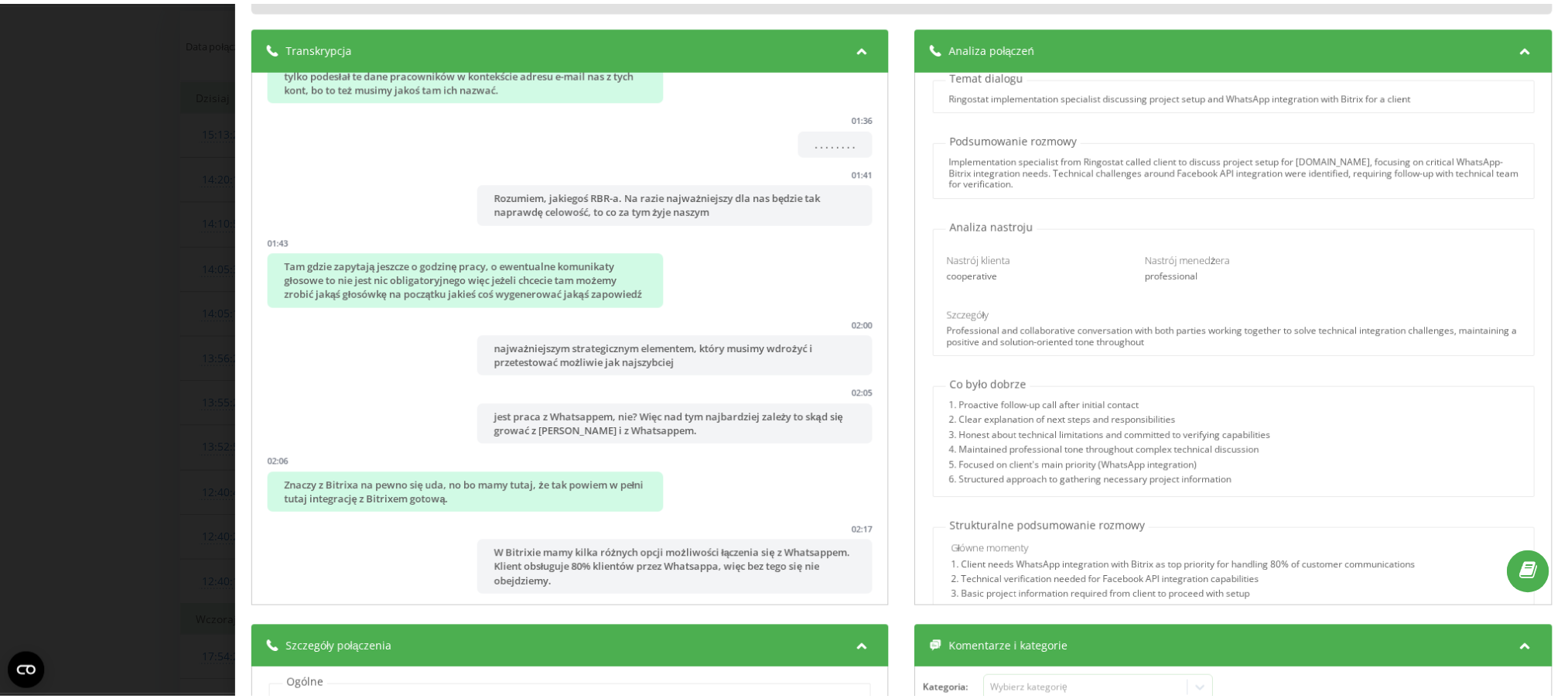
scroll to position [103, 0]
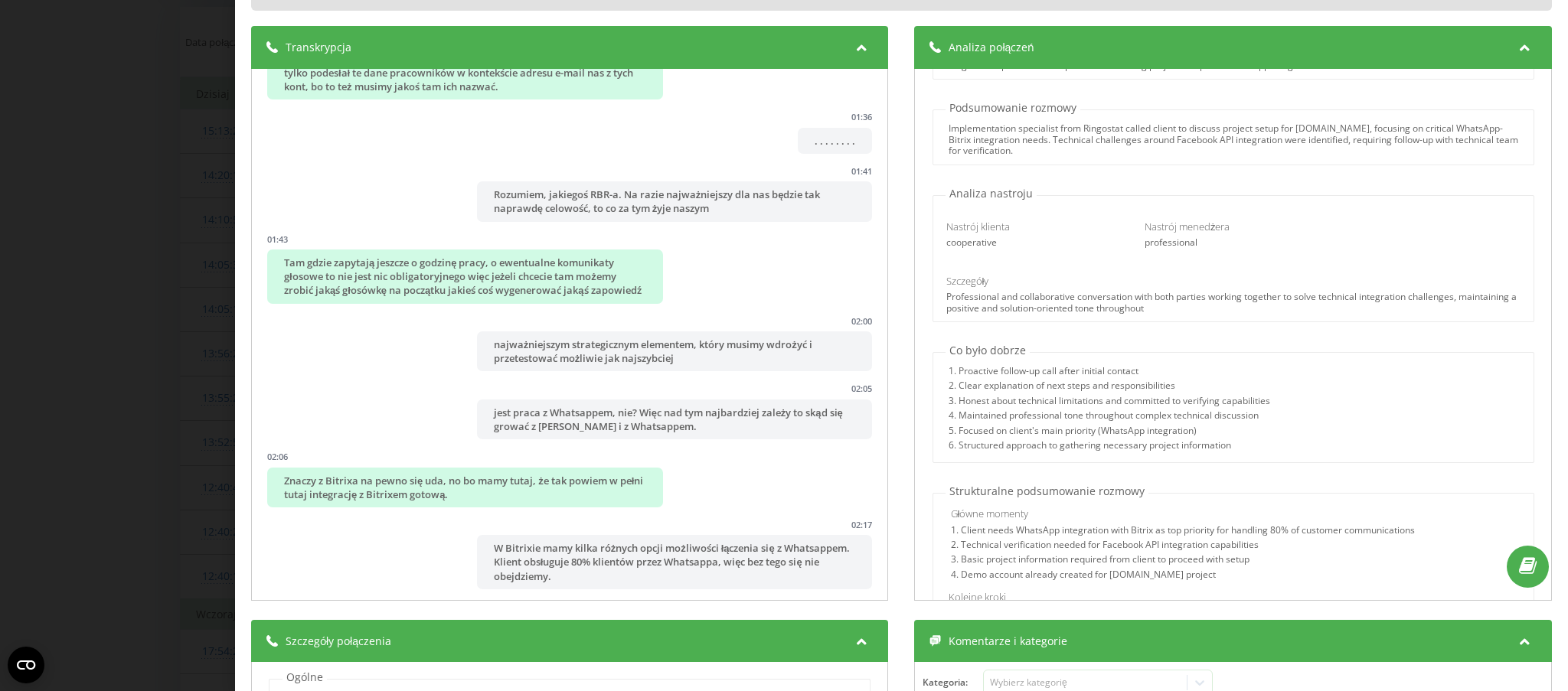
click at [116, 108] on div "Połączenie : 1755602416.33844 1 x - 05:10 00:00 00:00 Transkrypcja 00:00 No dzi…" at bounding box center [784, 345] width 1568 height 691
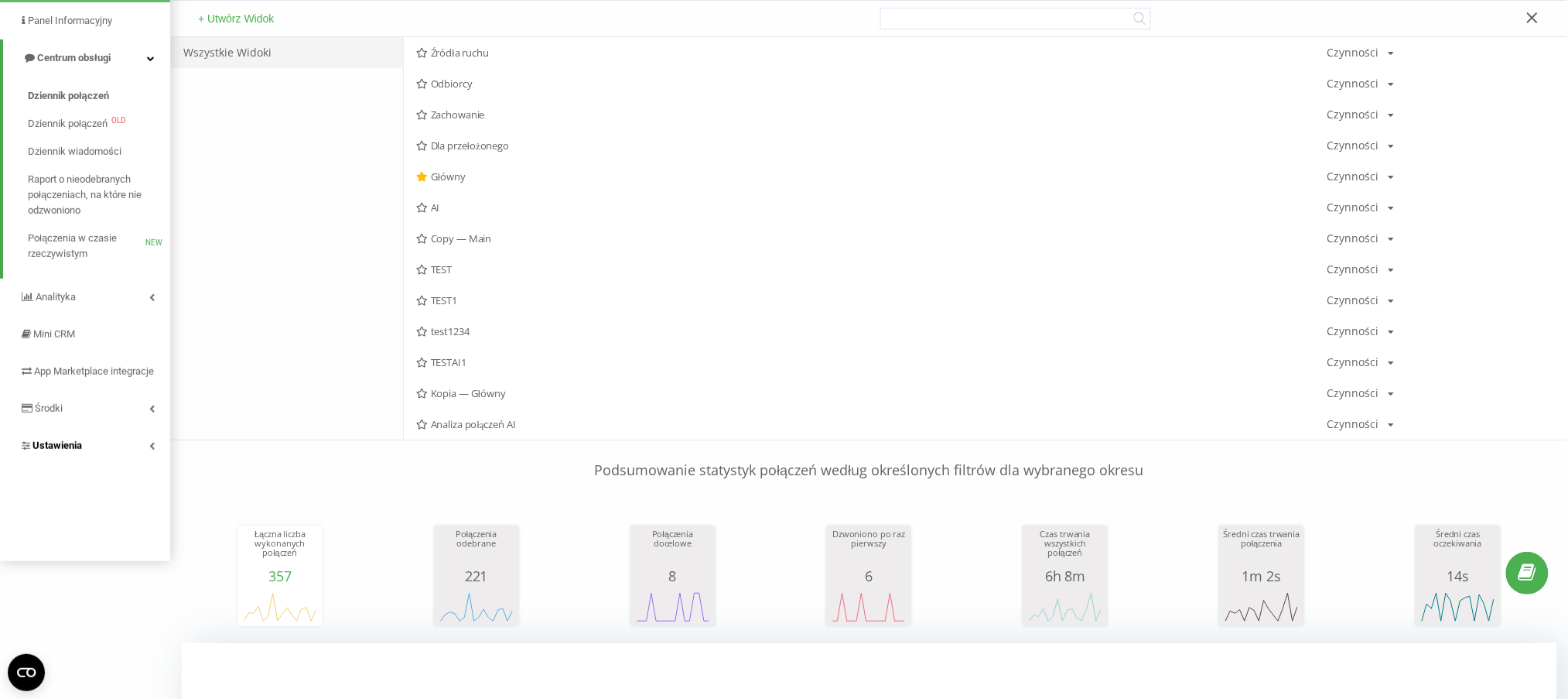
scroll to position [103, 0]
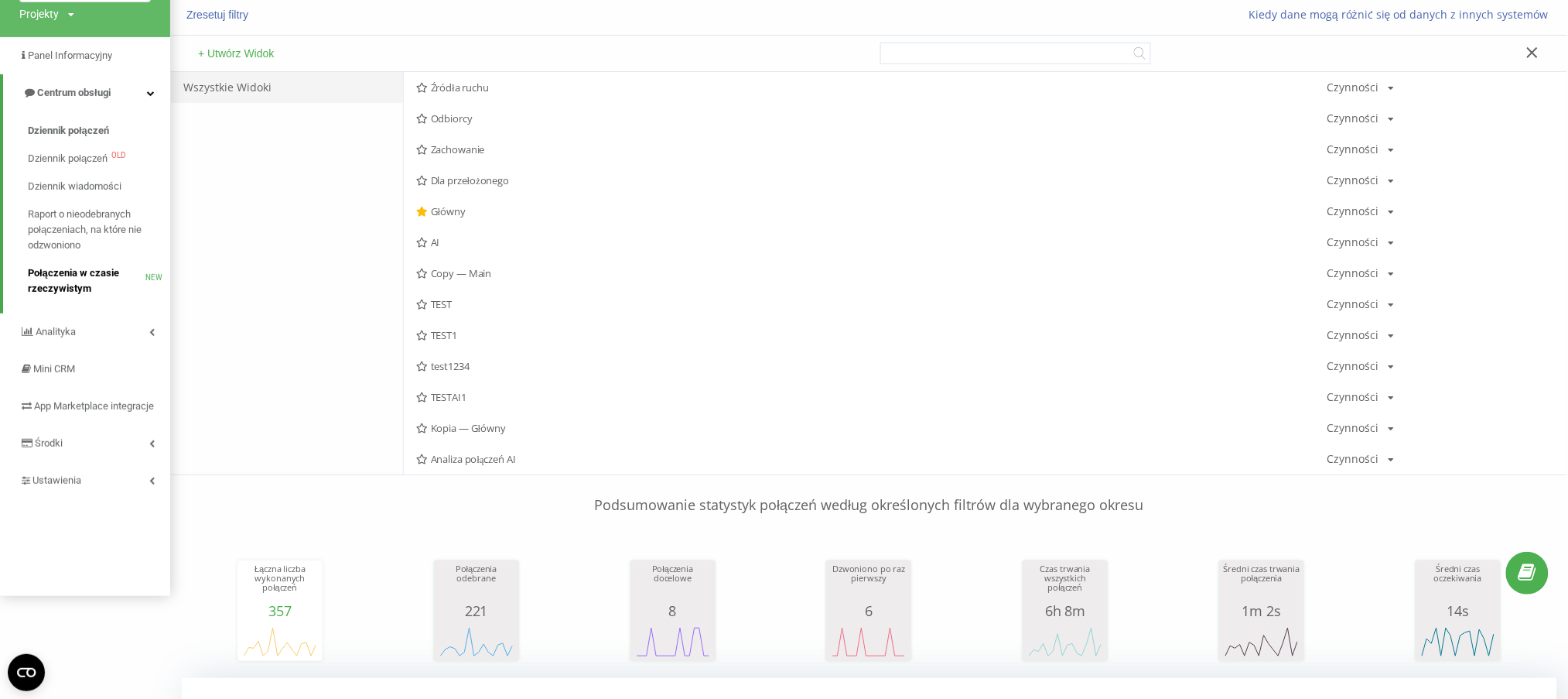
click at [66, 275] on span "Połączenia w czasie rzeczywistym" at bounding box center [86, 281] width 117 height 31
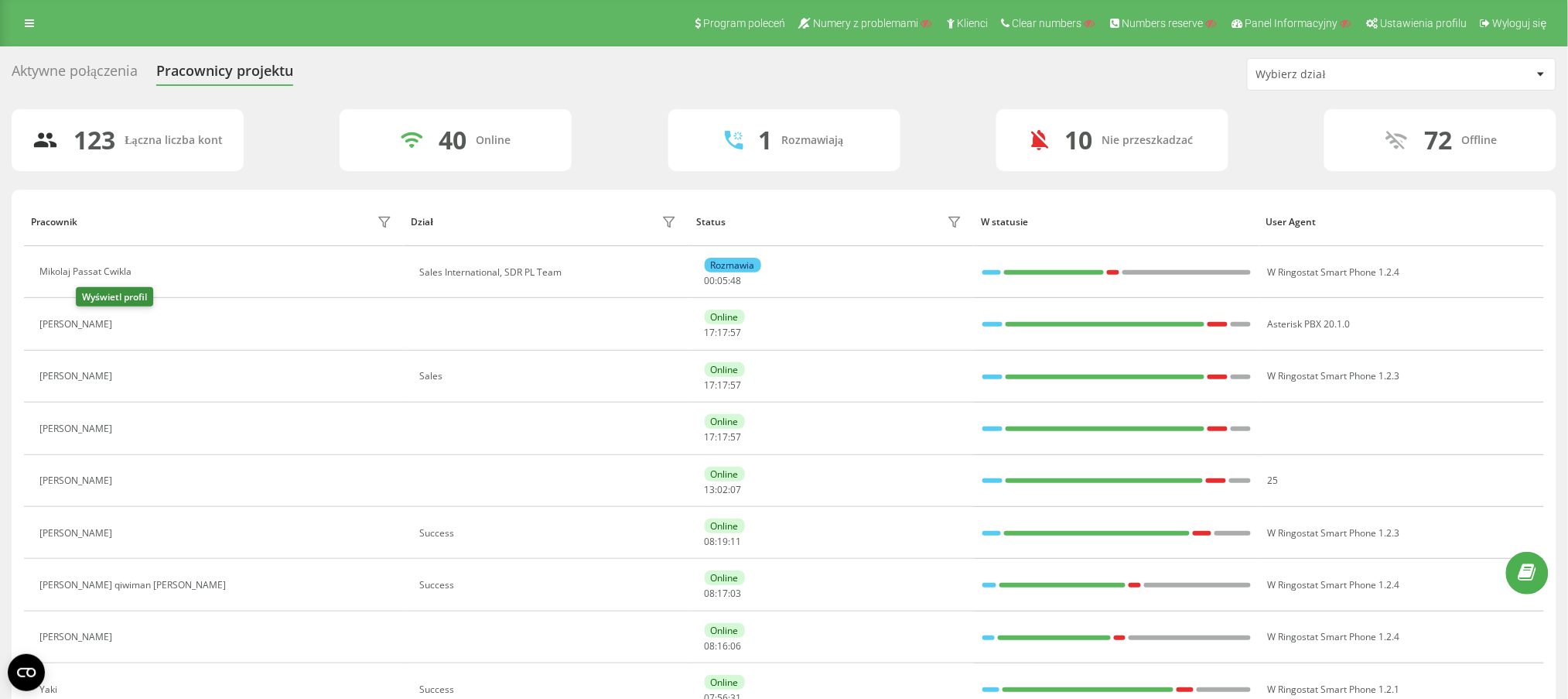
click at [123, 320] on icon at bounding box center [129, 324] width 12 height 12
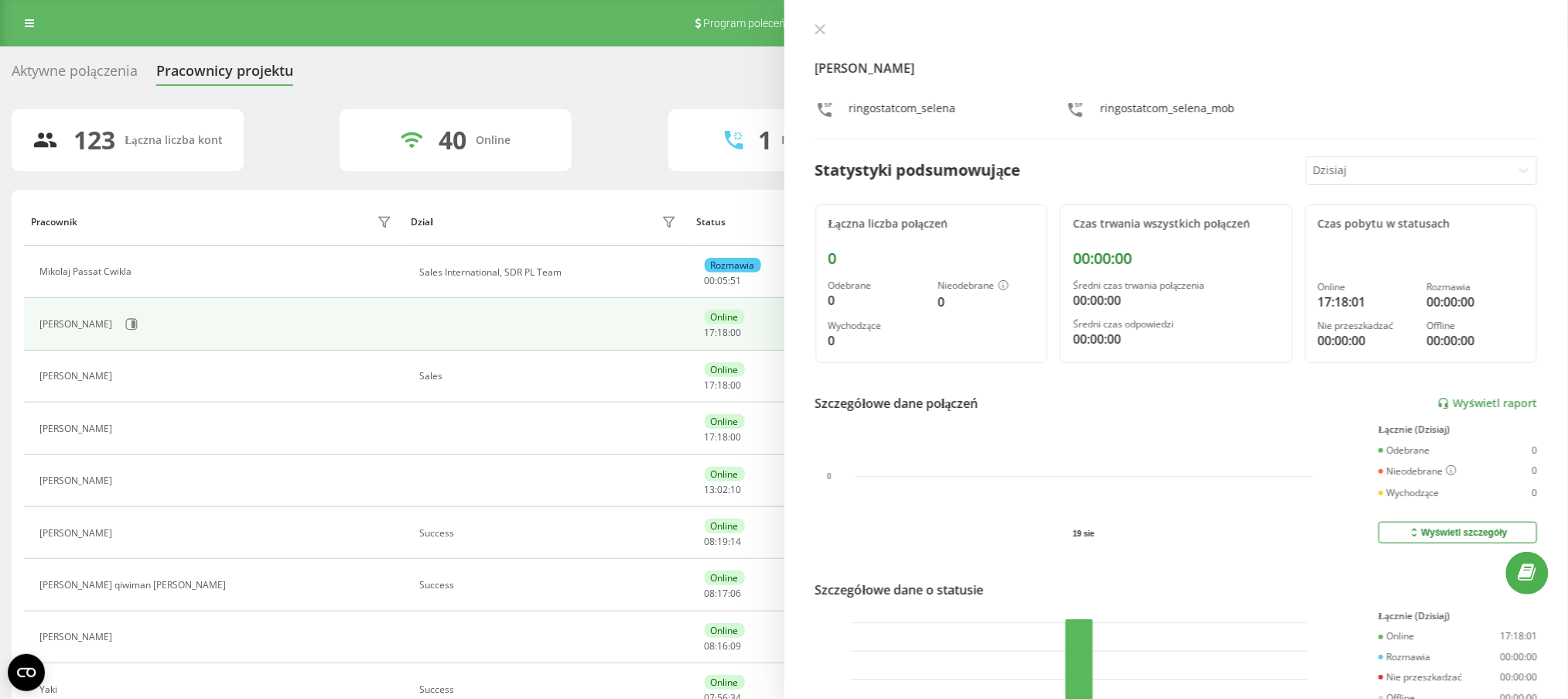
click at [1438, 169] on div at bounding box center [1409, 170] width 193 height 18
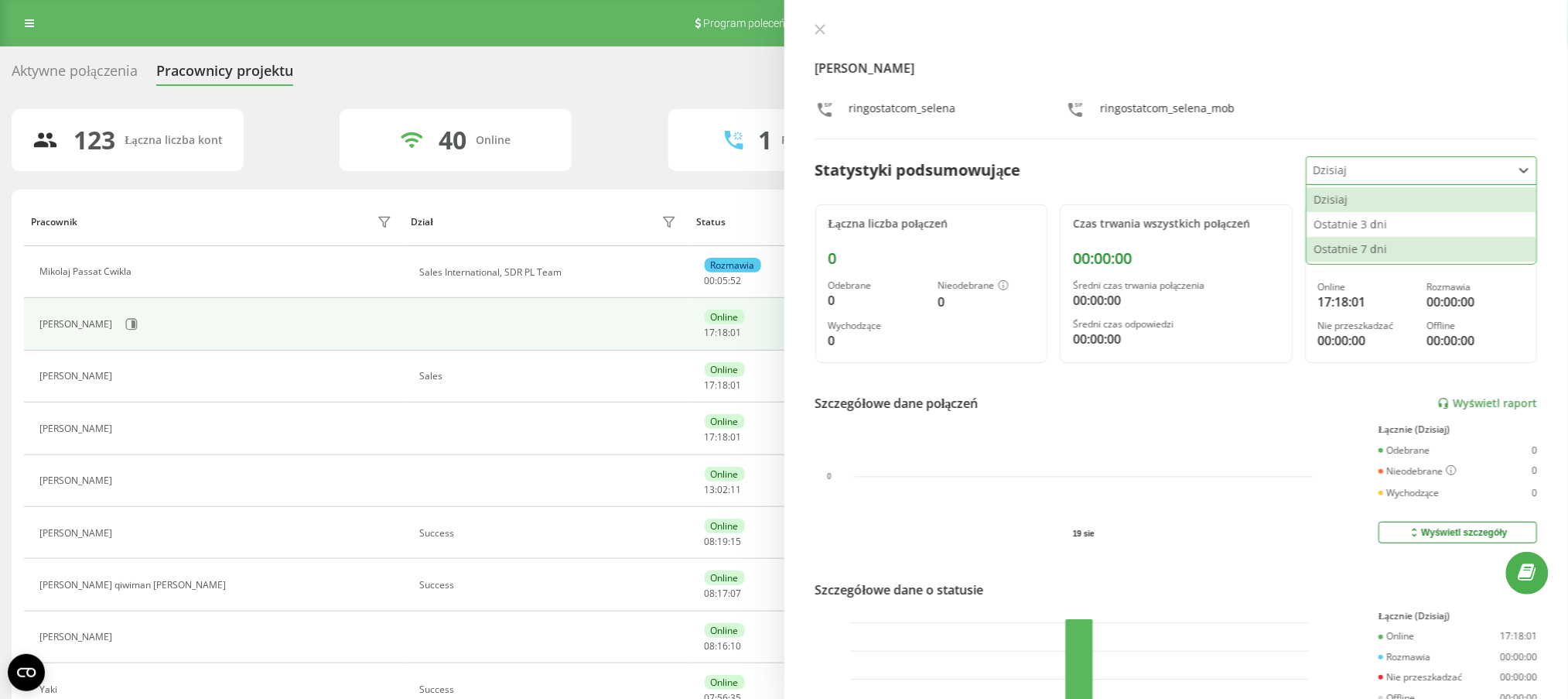
click at [1355, 255] on div "Ostatnie 7 dni" at bounding box center [1422, 250] width 230 height 25
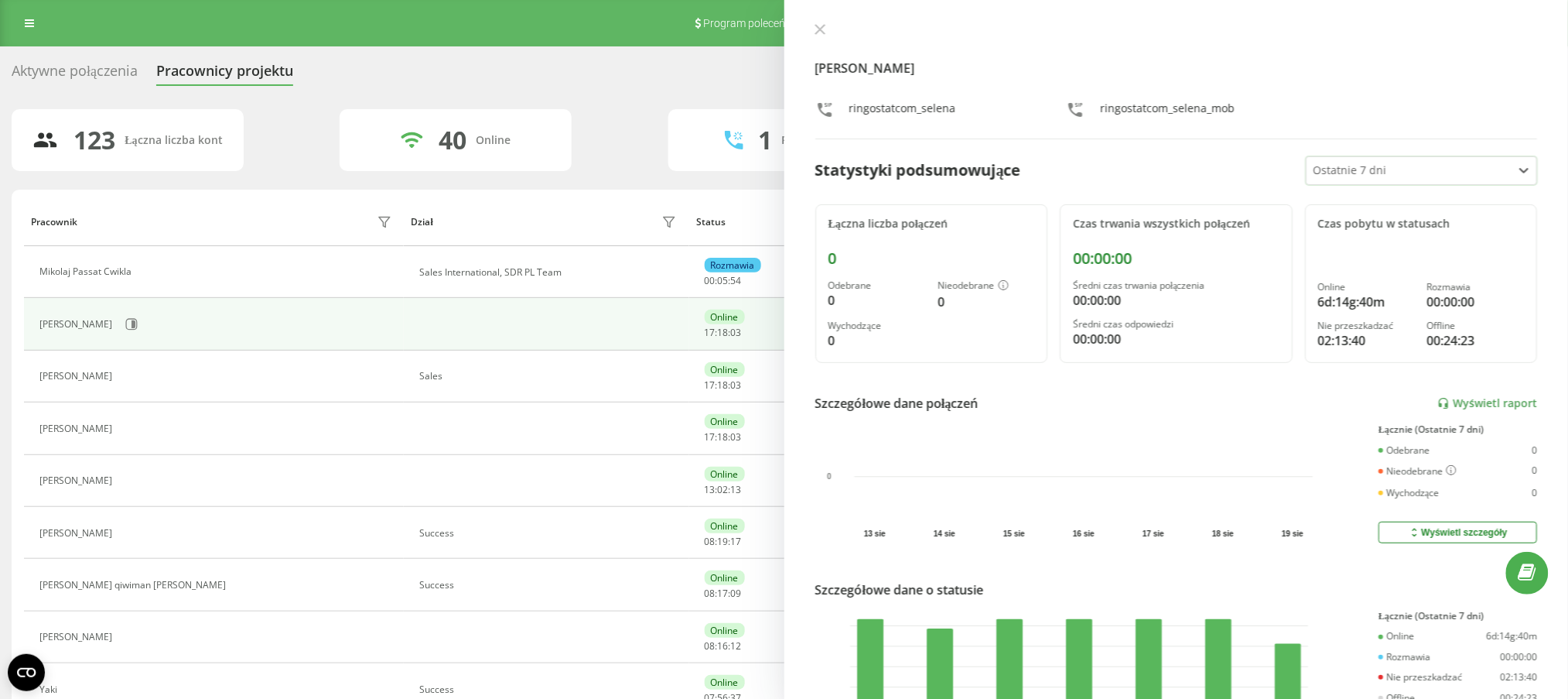
scroll to position [124, 0]
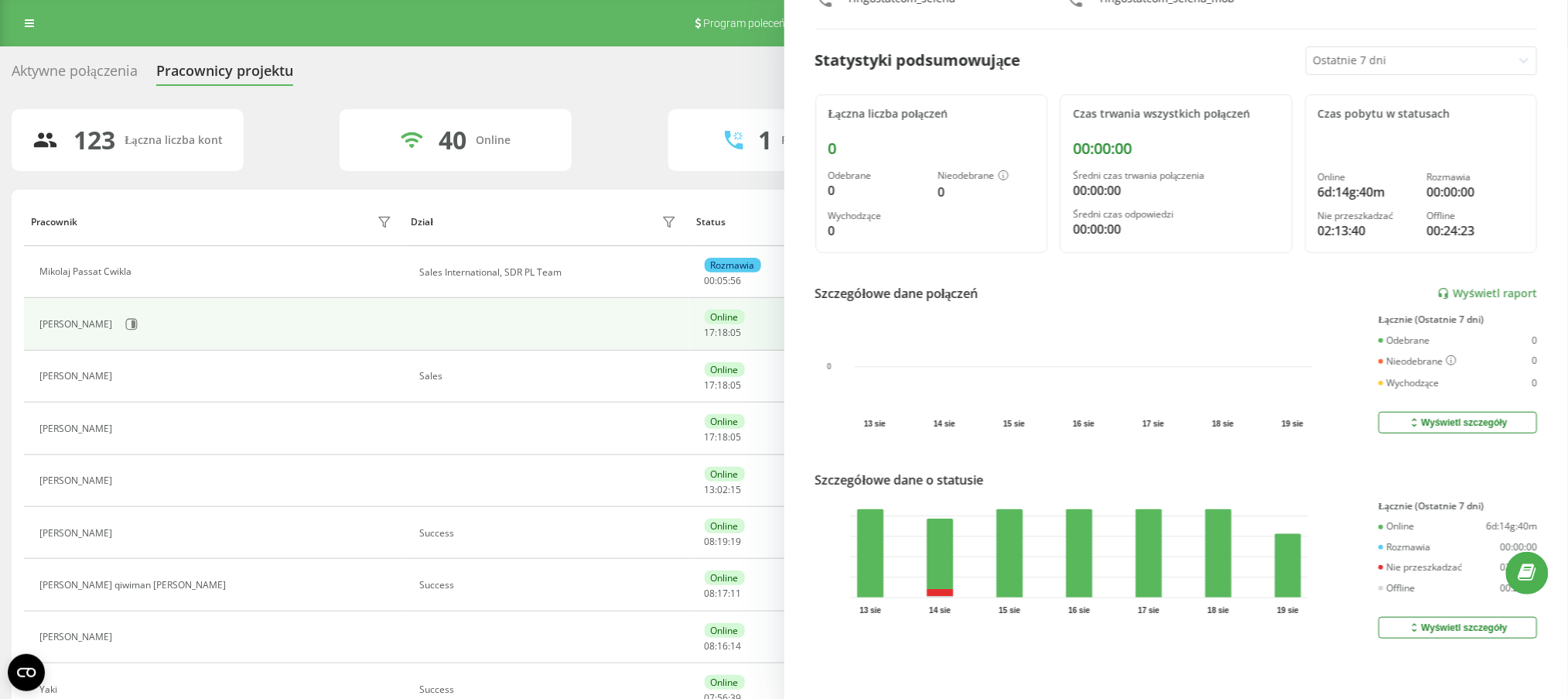
click at [695, 211] on th "Status" at bounding box center [831, 222] width 284 height 49
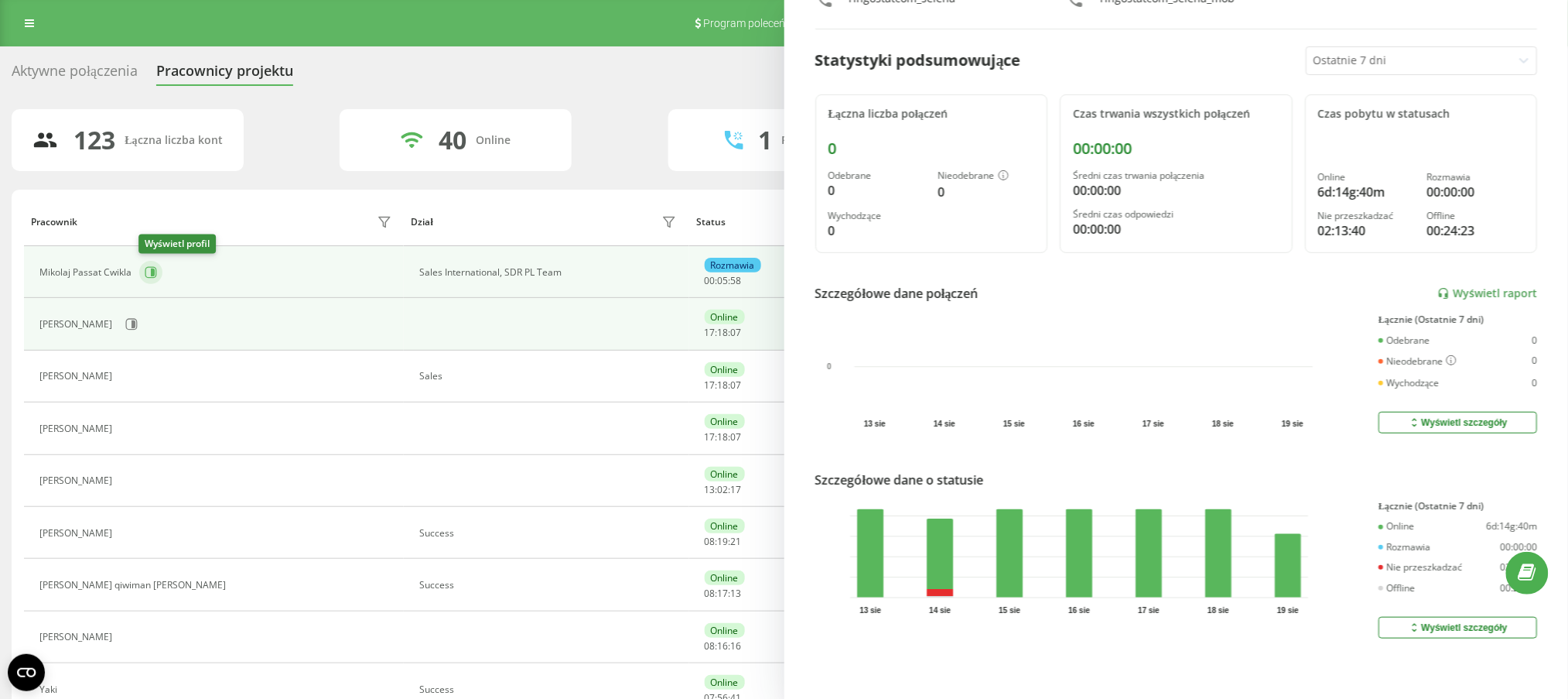
click at [145, 275] on icon at bounding box center [151, 273] width 12 height 12
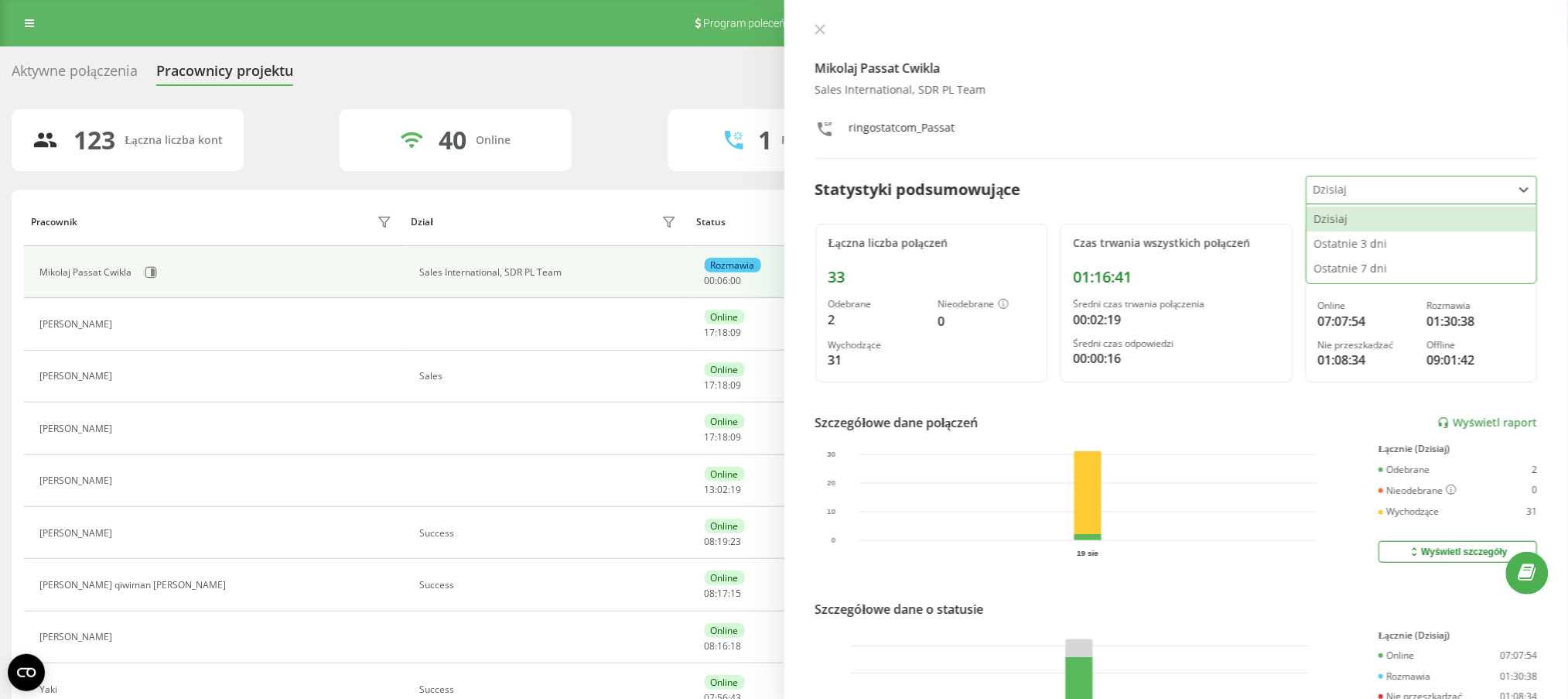
click at [1379, 192] on div at bounding box center [1409, 190] width 193 height 18
click at [1341, 271] on div "Ostatnie 7 dni" at bounding box center [1422, 269] width 230 height 25
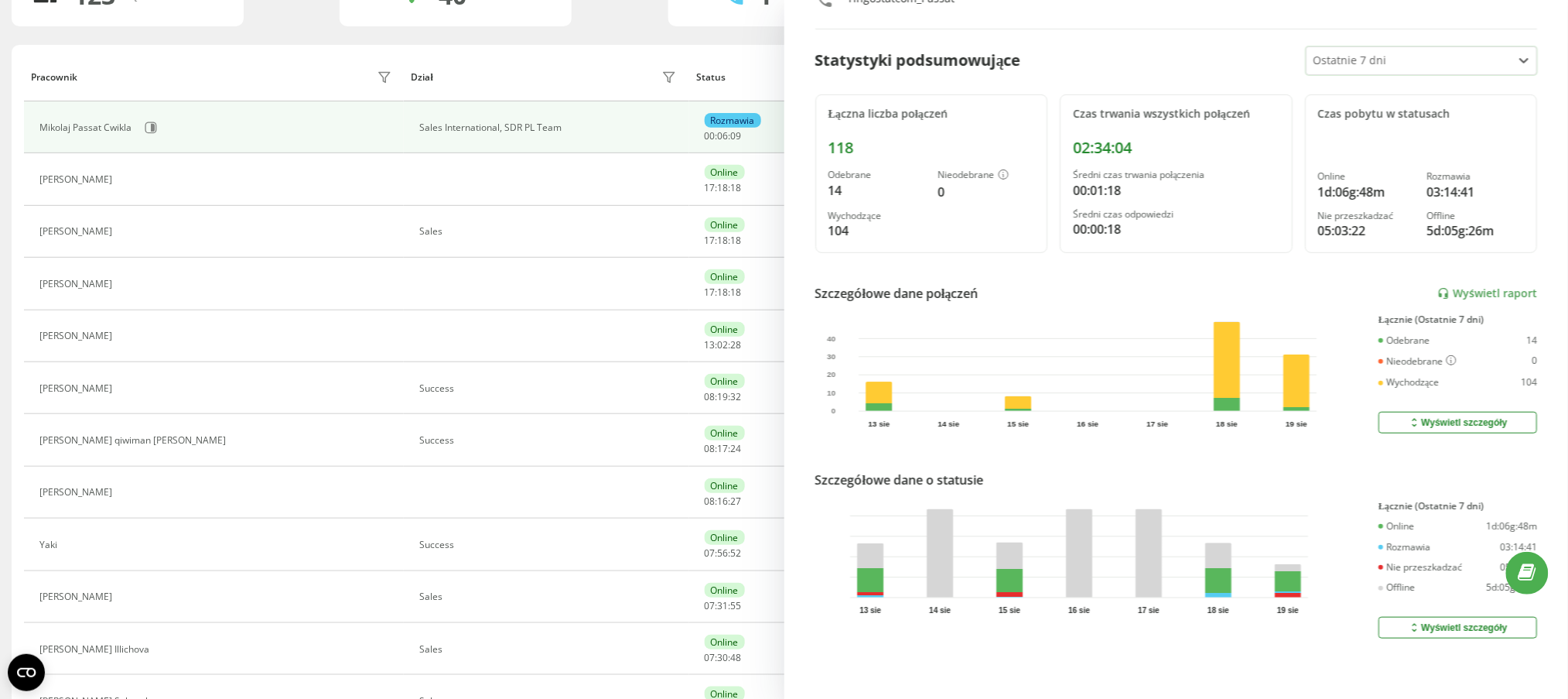
scroll to position [206, 0]
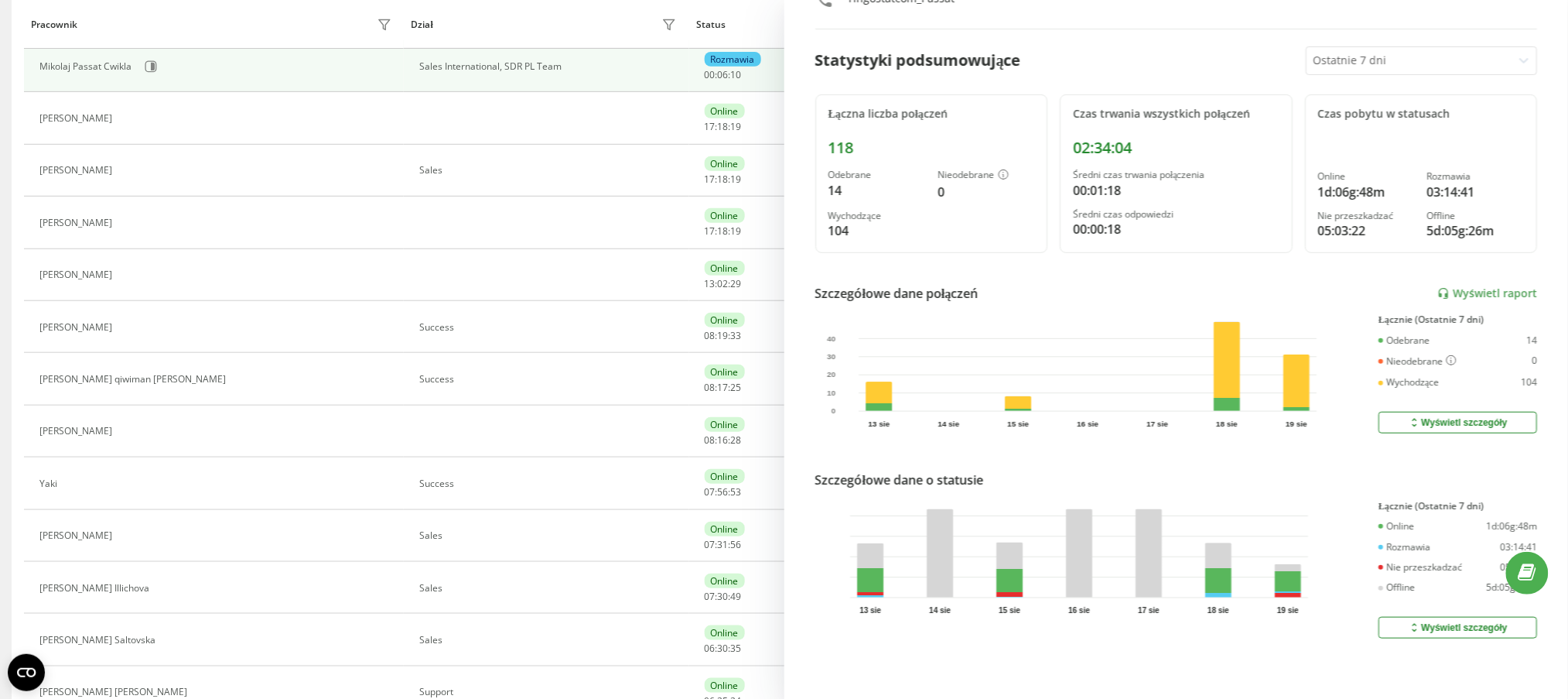
click at [1465, 622] on div "Wyświetl szczegóły" at bounding box center [1457, 628] width 99 height 12
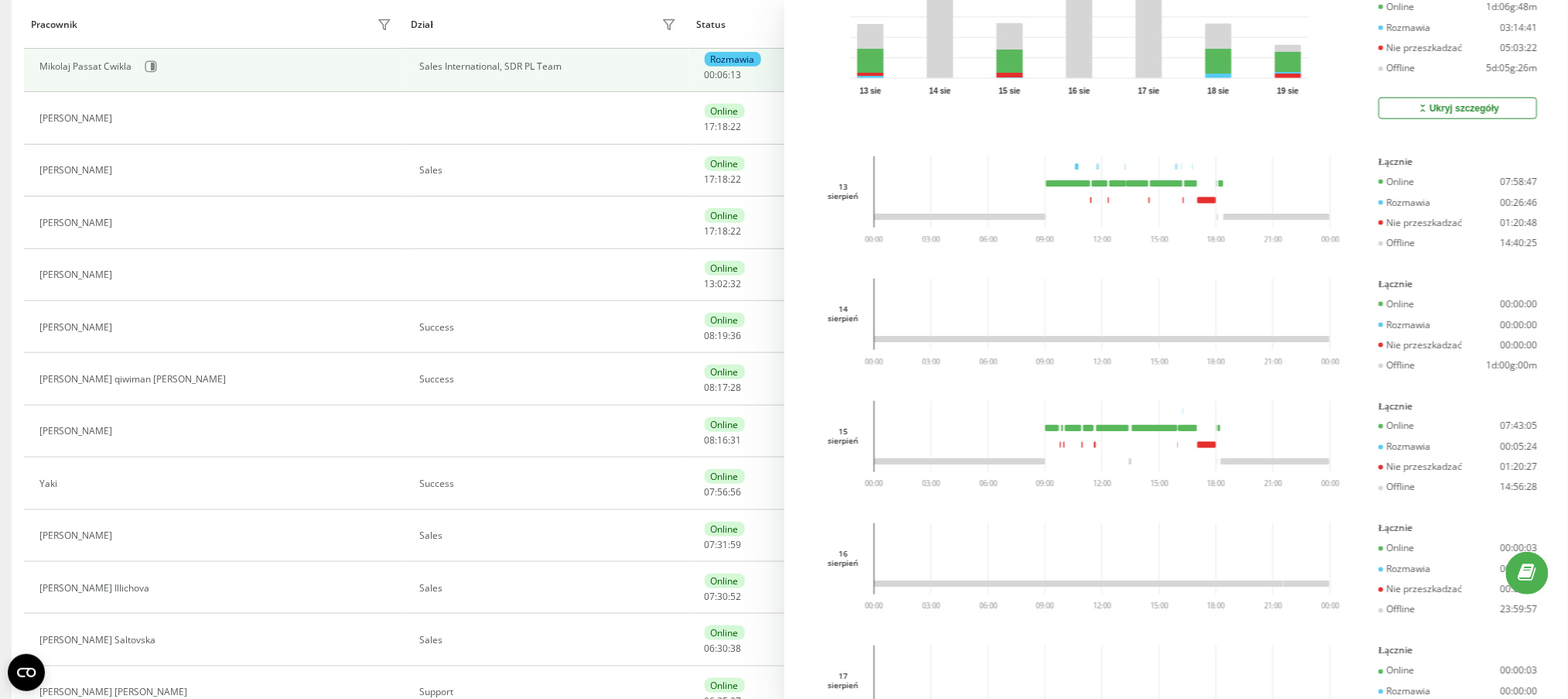
scroll to position [659, 0]
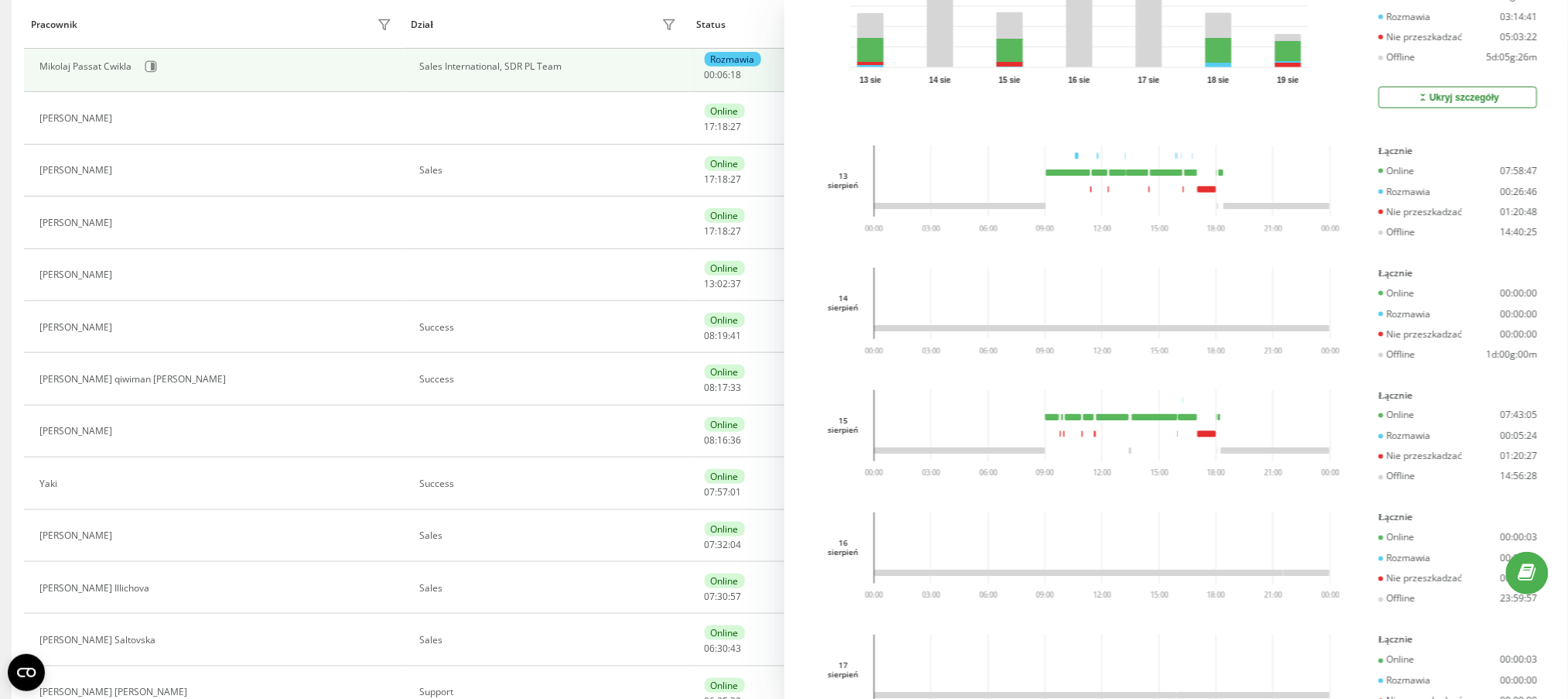
click at [0, 383] on div "Aktywne połączenia Pracownicy projektu Wybierz dział 123 Łączna liczba kont 40 …" at bounding box center [784, 622] width 1568 height 1563
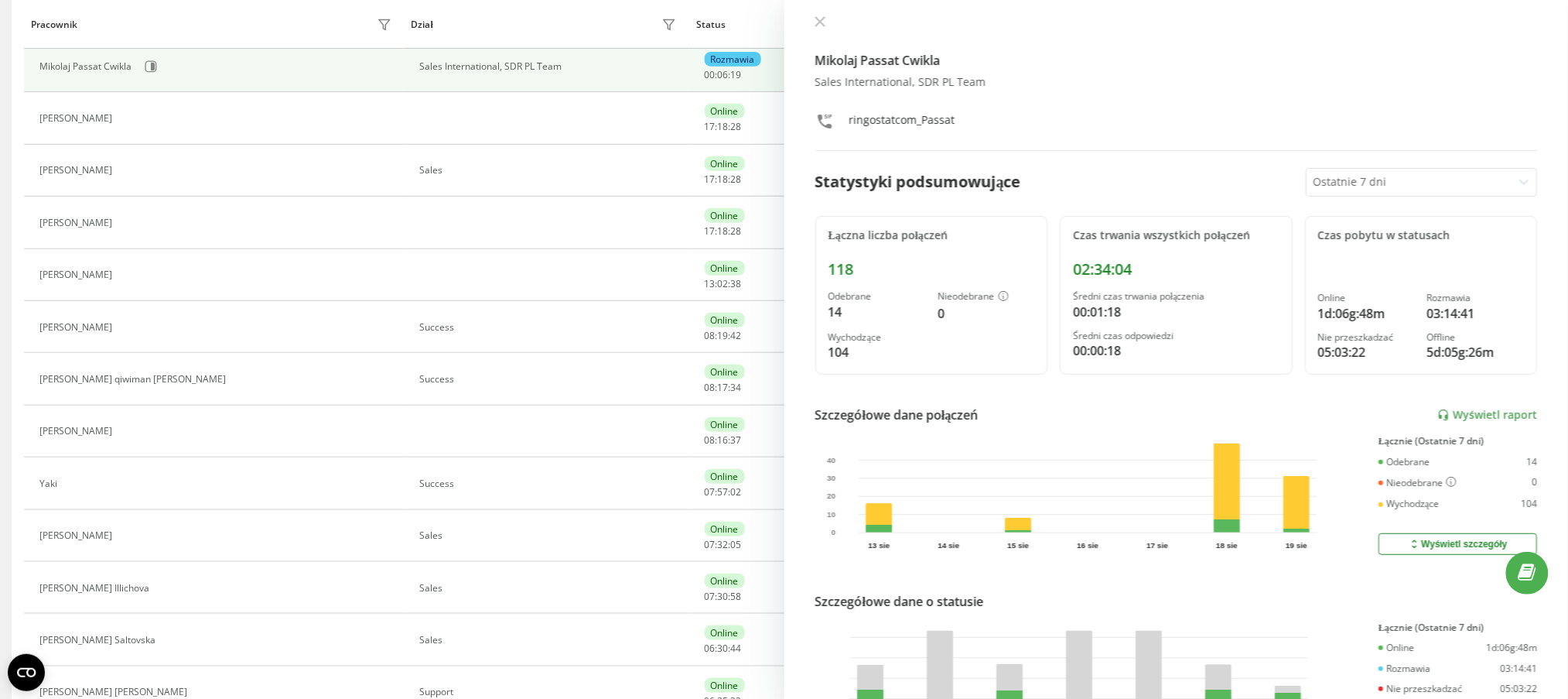
scroll to position [0, 0]
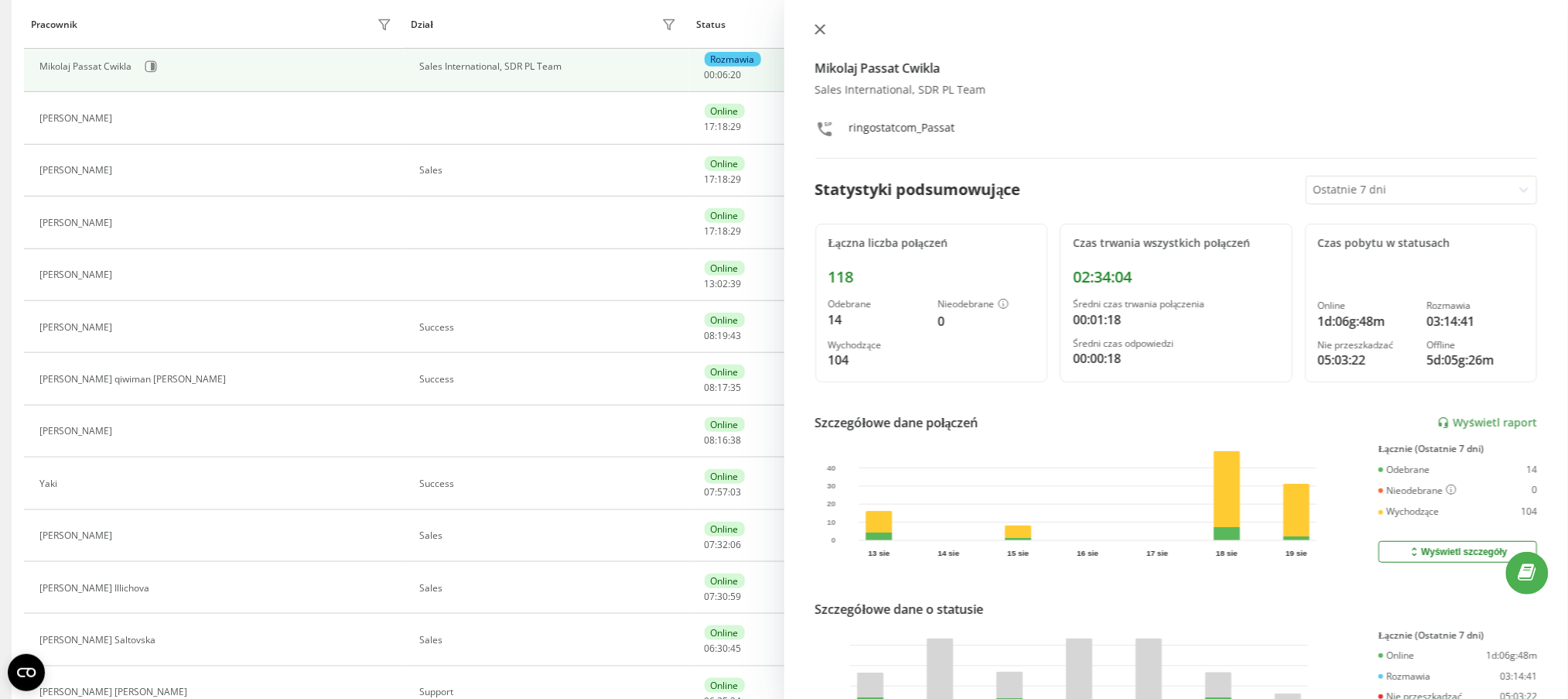
click at [824, 26] on icon at bounding box center [820, 30] width 9 height 9
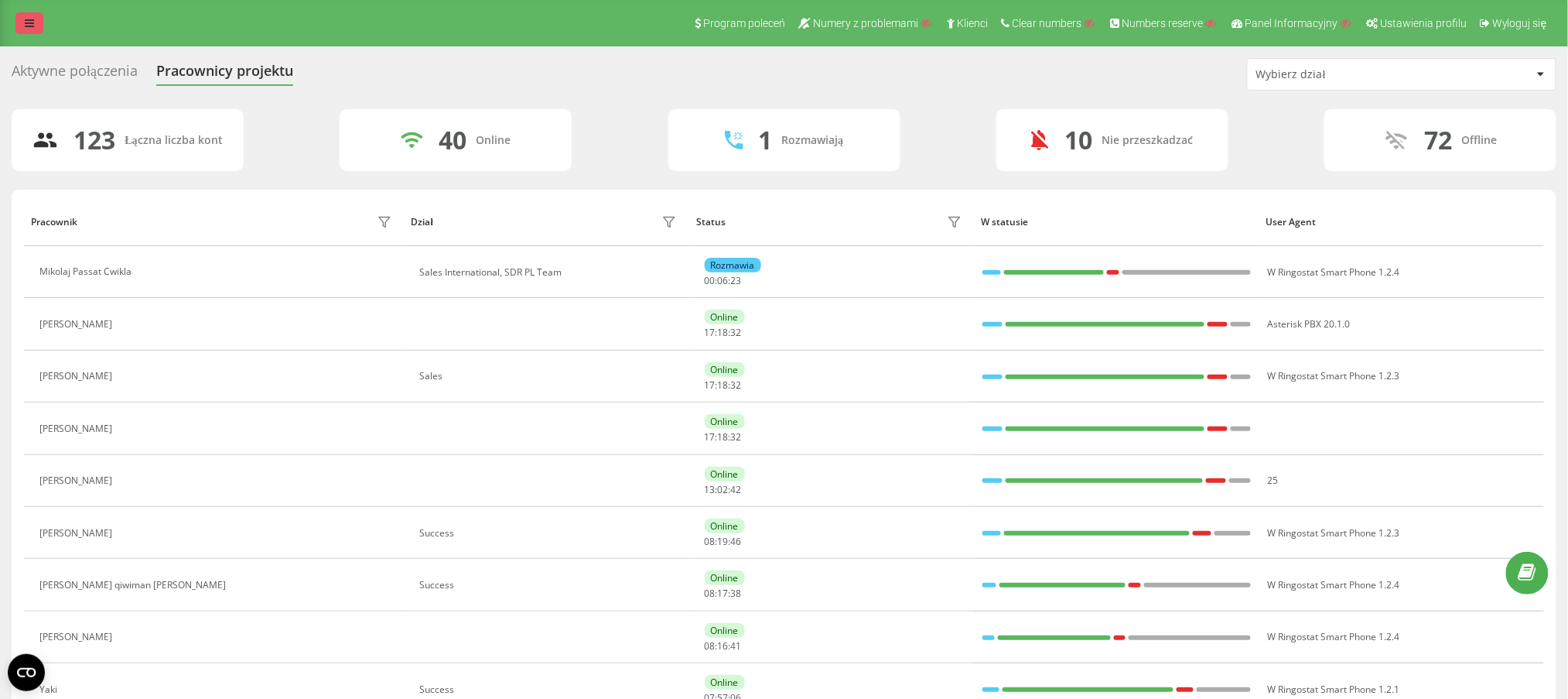
click at [40, 17] on link at bounding box center [30, 23] width 28 height 22
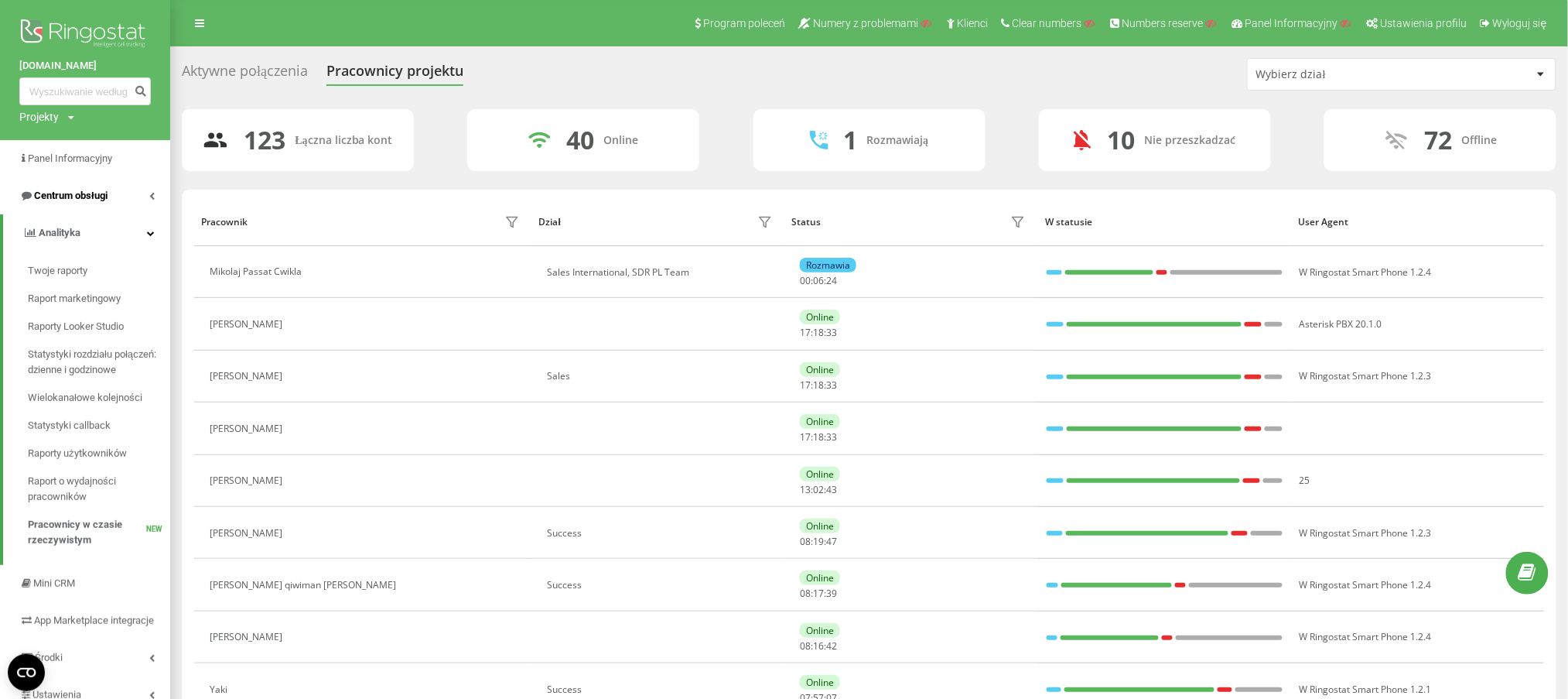
click at [68, 195] on span "Centrum obsługi" at bounding box center [71, 195] width 74 height 12
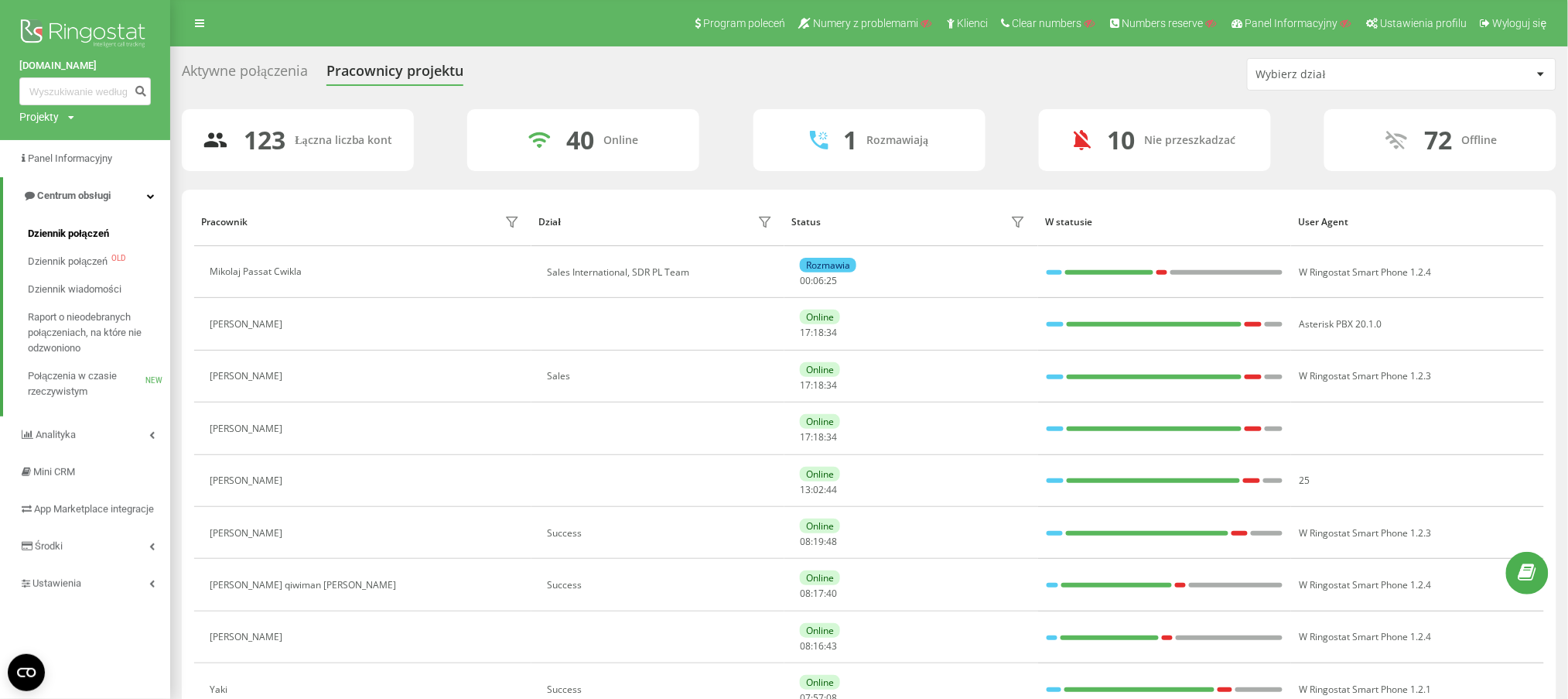
click at [78, 231] on span "Dziennik połączeń" at bounding box center [68, 234] width 82 height 16
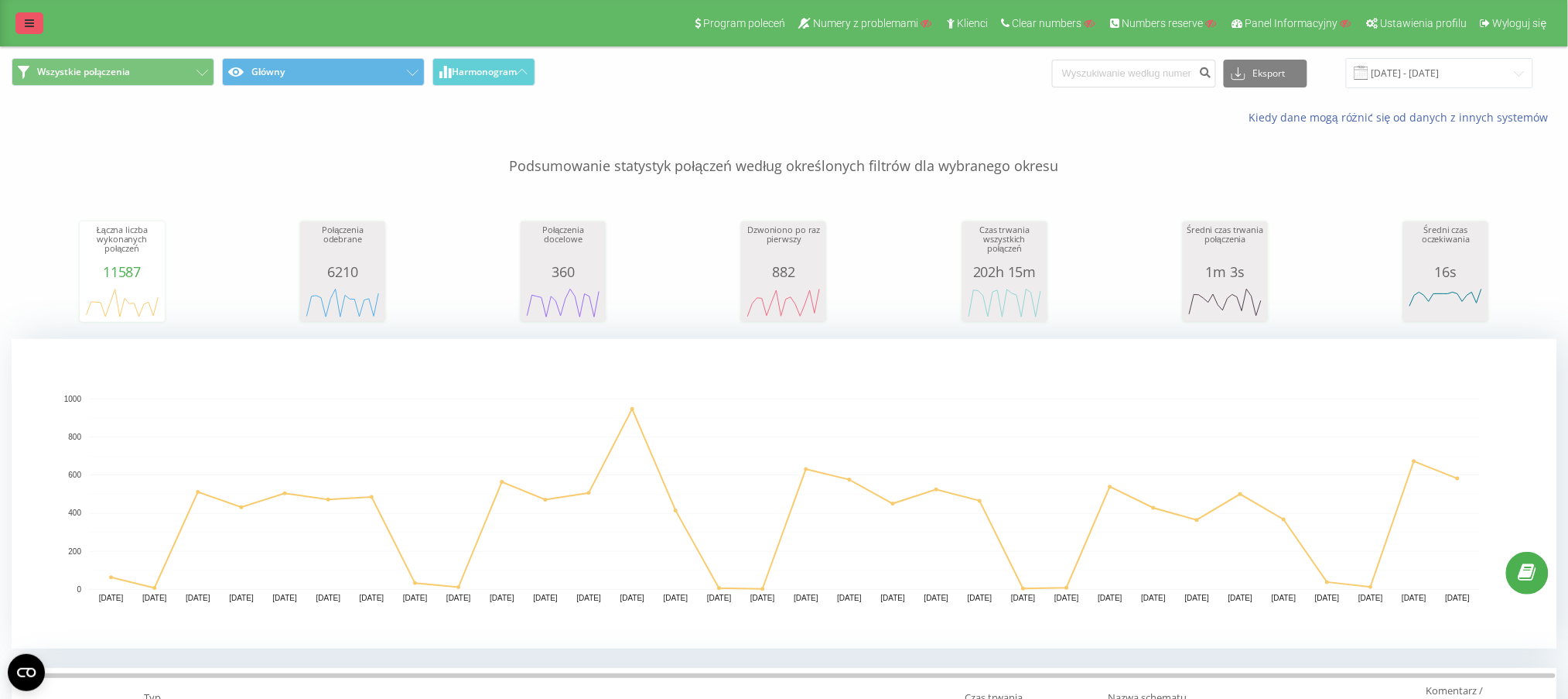
click at [31, 24] on icon at bounding box center [30, 23] width 9 height 11
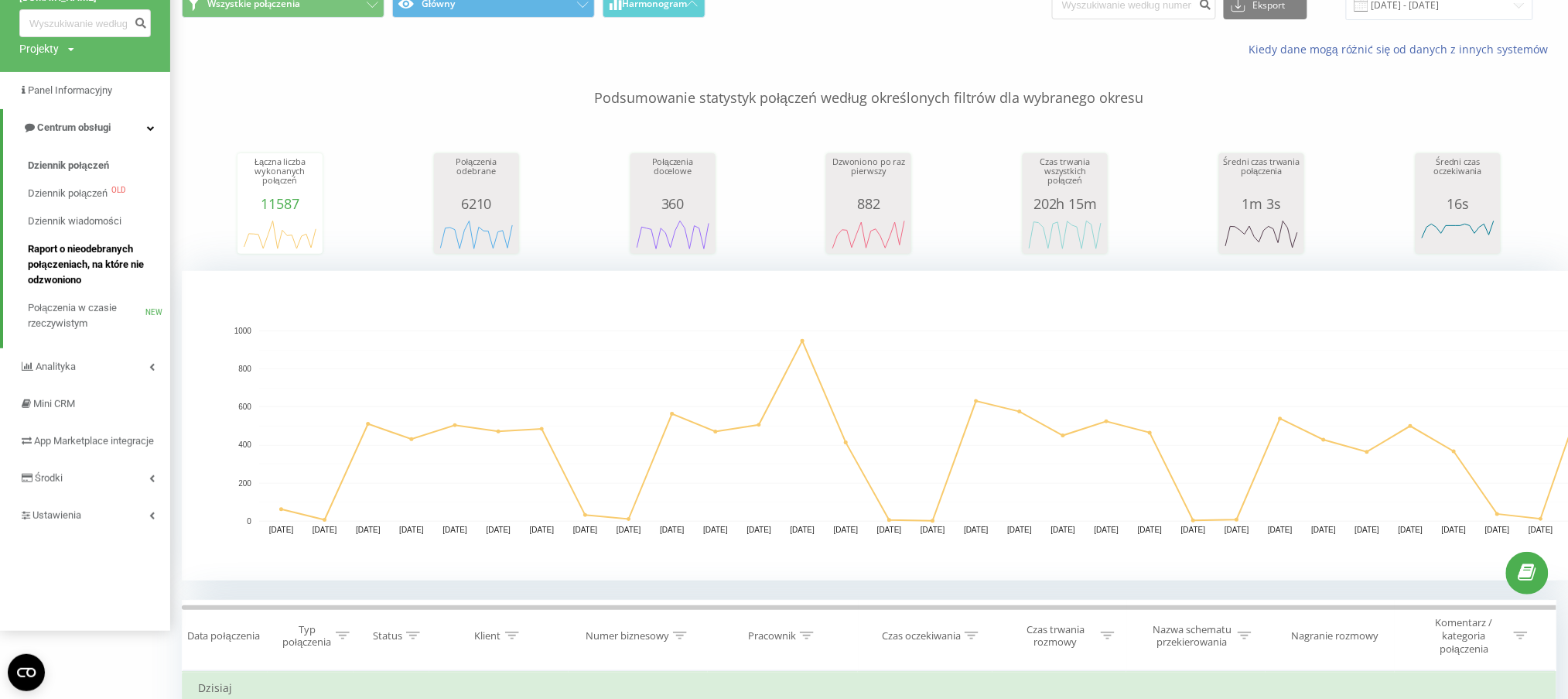
scroll to position [103, 0]
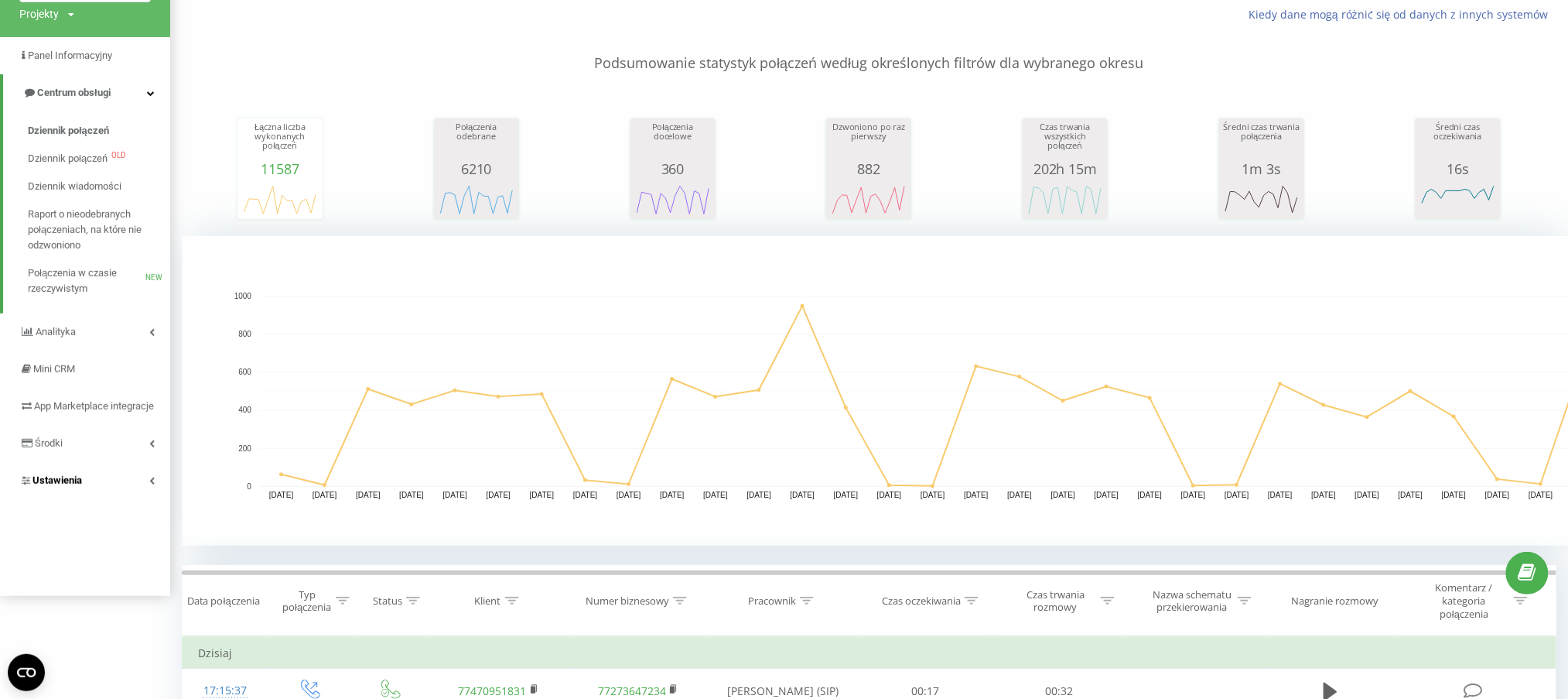
click at [52, 486] on span "Ustawienia" at bounding box center [57, 480] width 50 height 12
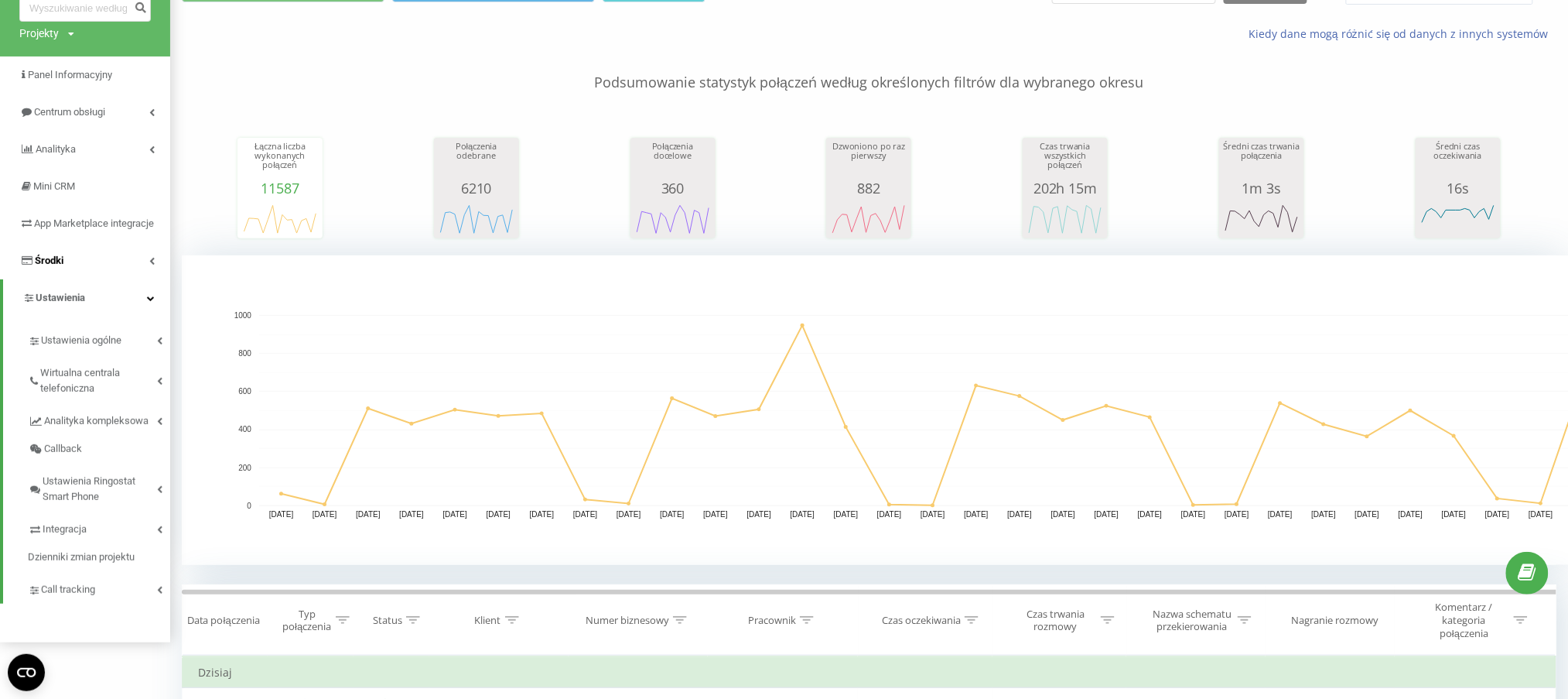
scroll to position [0, 0]
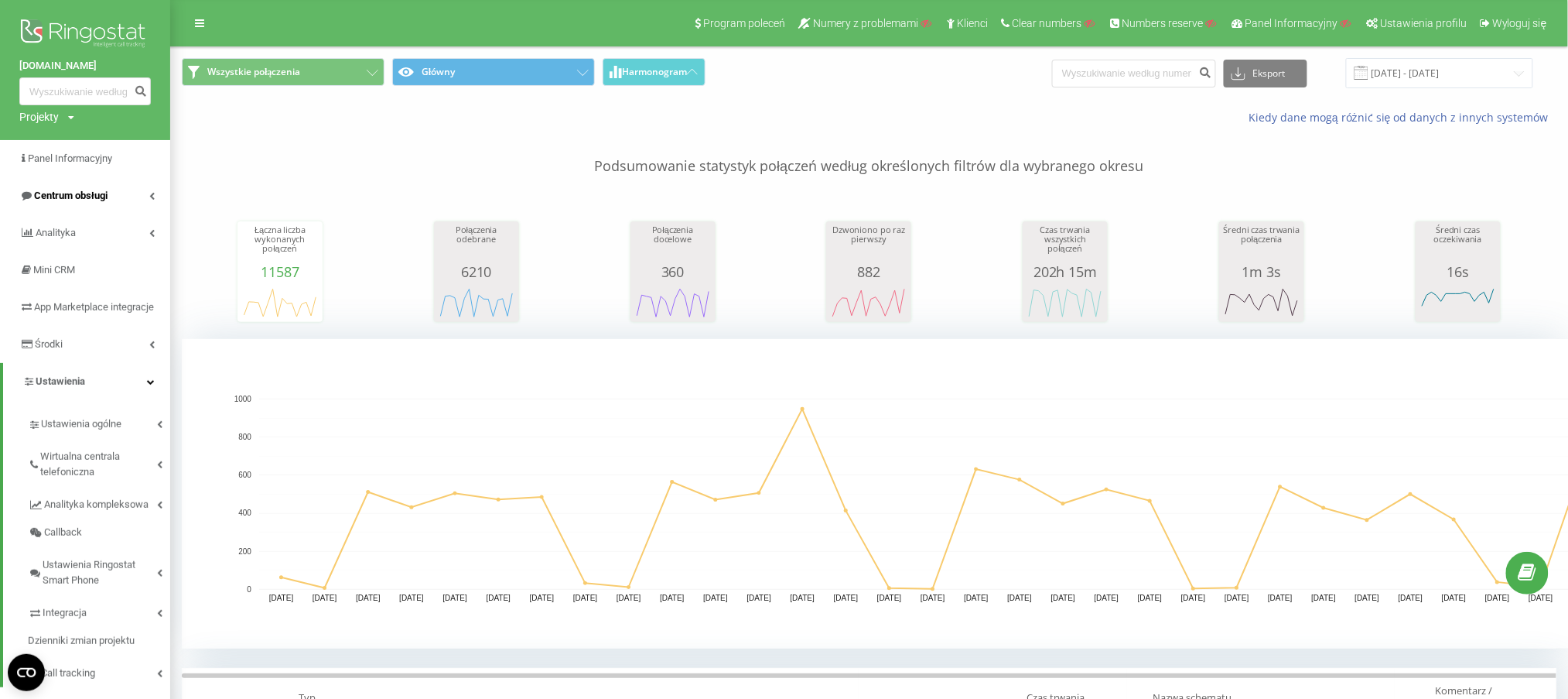
click at [75, 206] on link "Centrum obsługi" at bounding box center [85, 196] width 170 height 37
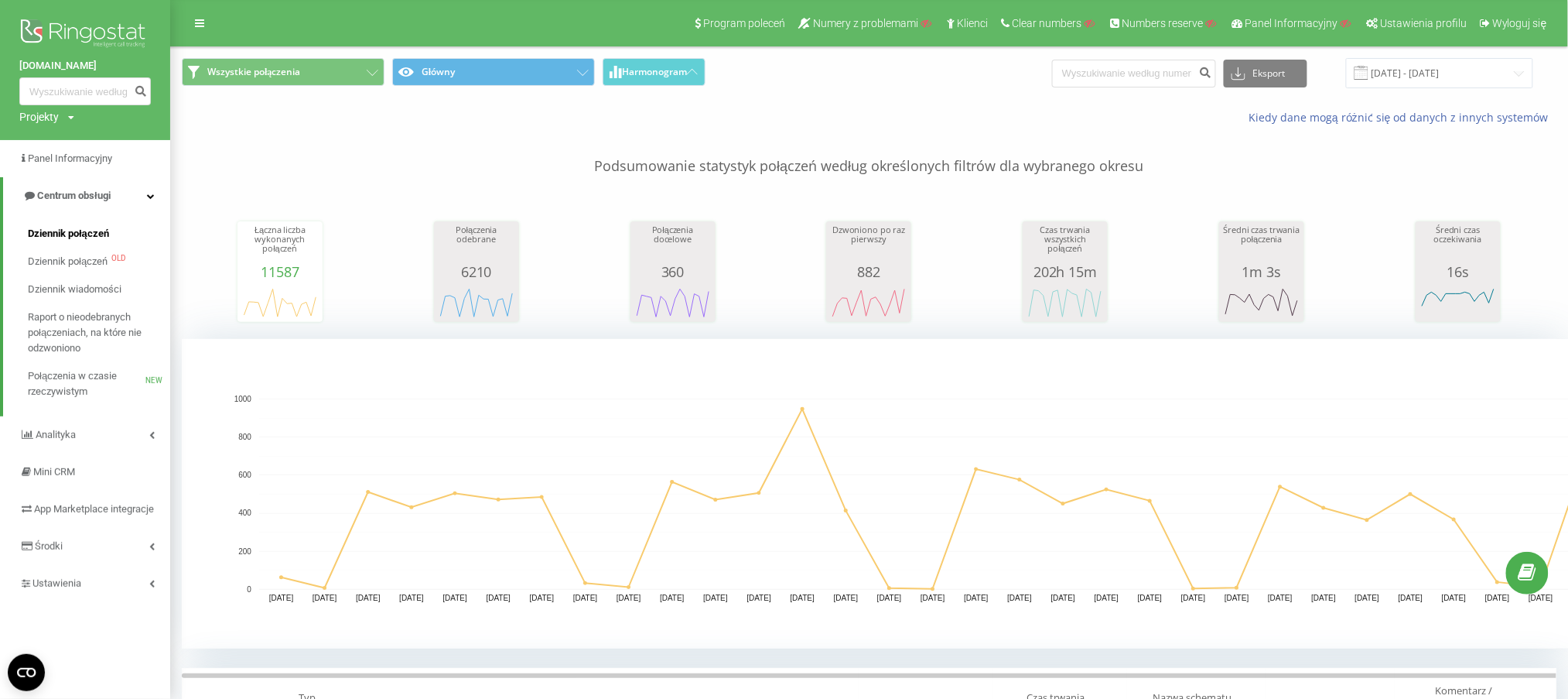
click at [92, 239] on span "Dziennik połączeń" at bounding box center [68, 234] width 82 height 16
click at [75, 191] on span "Centrum obsługi" at bounding box center [74, 195] width 74 height 12
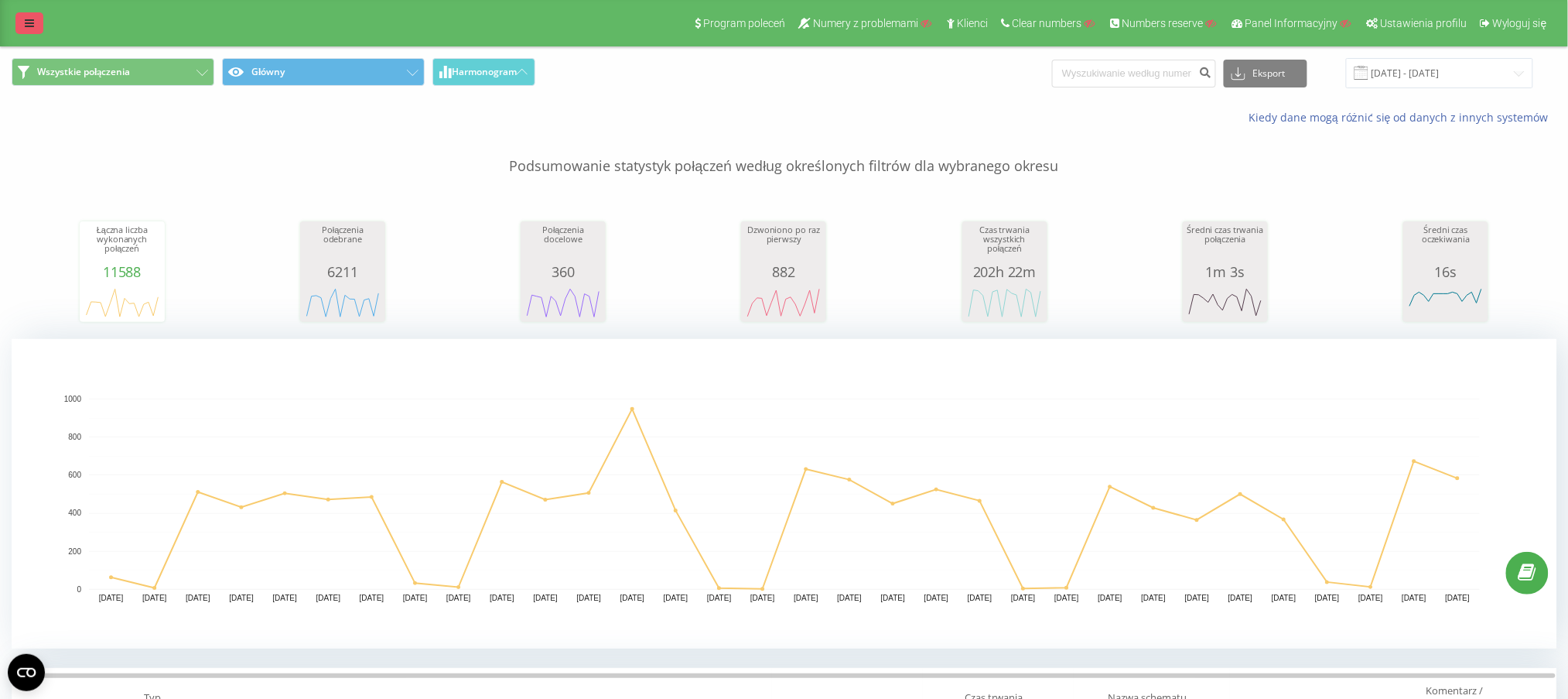
click at [16, 32] on div "Program poleceń Numery z problemami Klienci Clear numbers Numbers reserve Panel…" at bounding box center [784, 23] width 1568 height 47
click at [16, 34] on div "Program poleceń Numery z problemami Klienci Clear numbers Numbers reserve Panel…" at bounding box center [784, 23] width 1568 height 47
click at [38, 22] on link at bounding box center [30, 23] width 28 height 22
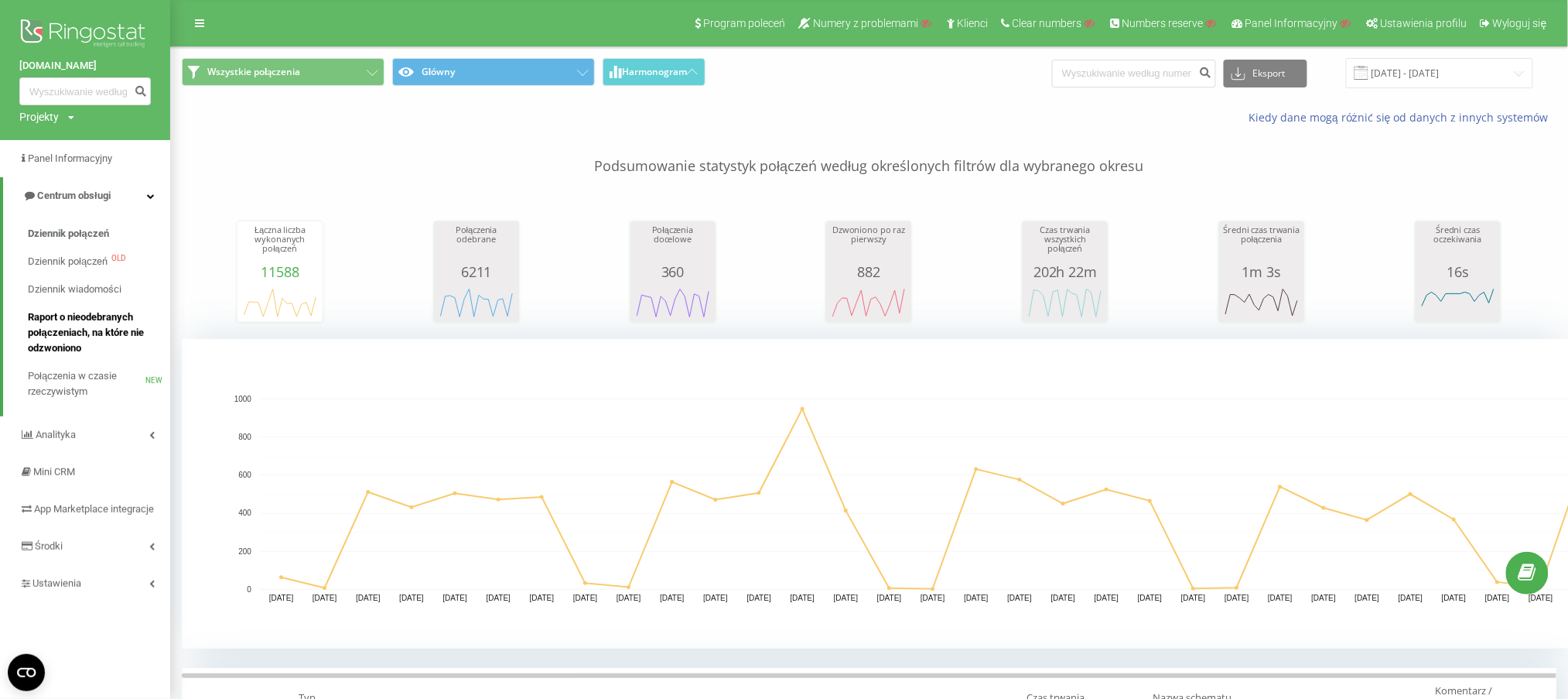
click at [66, 332] on span "Raport o nieodebranych połączeniach, na które nie odzwoniono" at bounding box center [95, 333] width 134 height 47
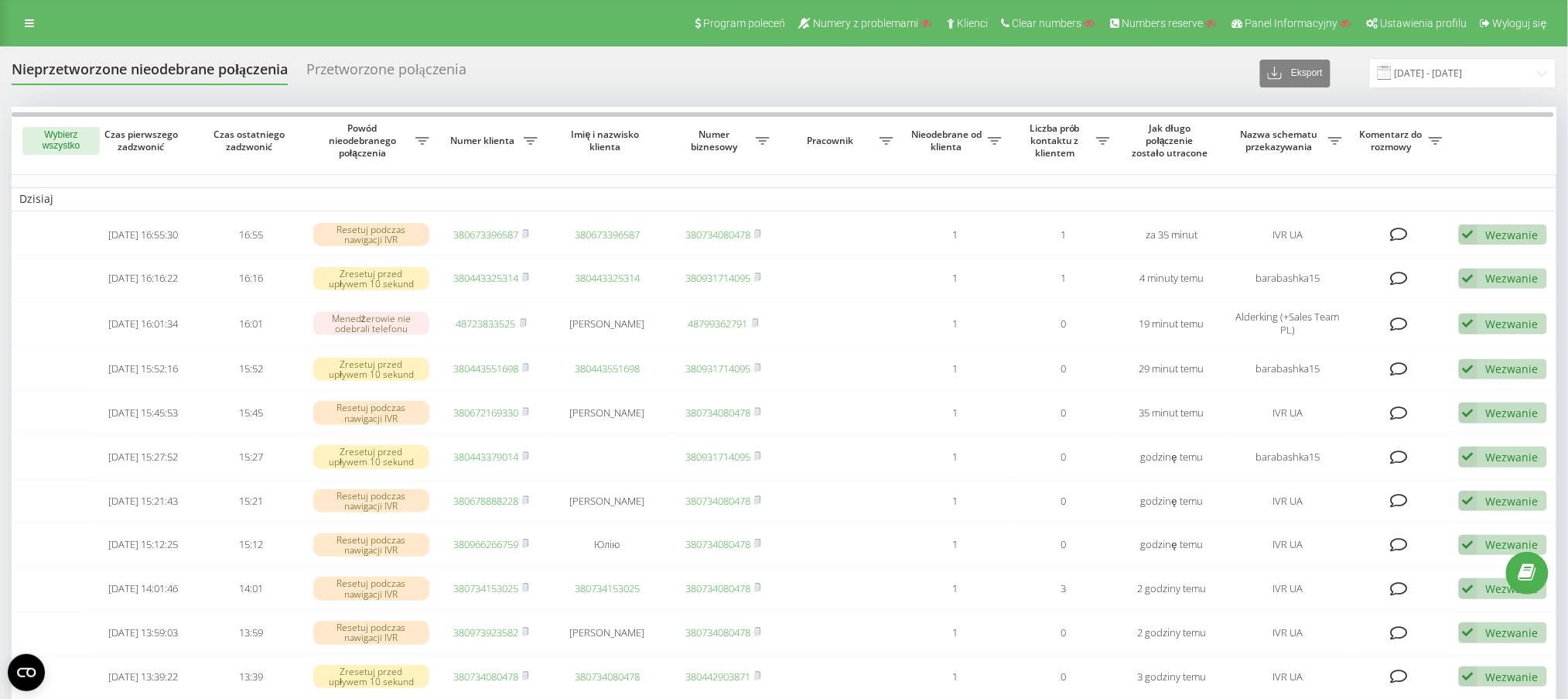
click at [45, 26] on div "Program poleceń Numery z problemami Klienci Clear numbers Numbers reserve Panel…" at bounding box center [784, 23] width 1568 height 47
click at [42, 22] on link at bounding box center [30, 23] width 28 height 22
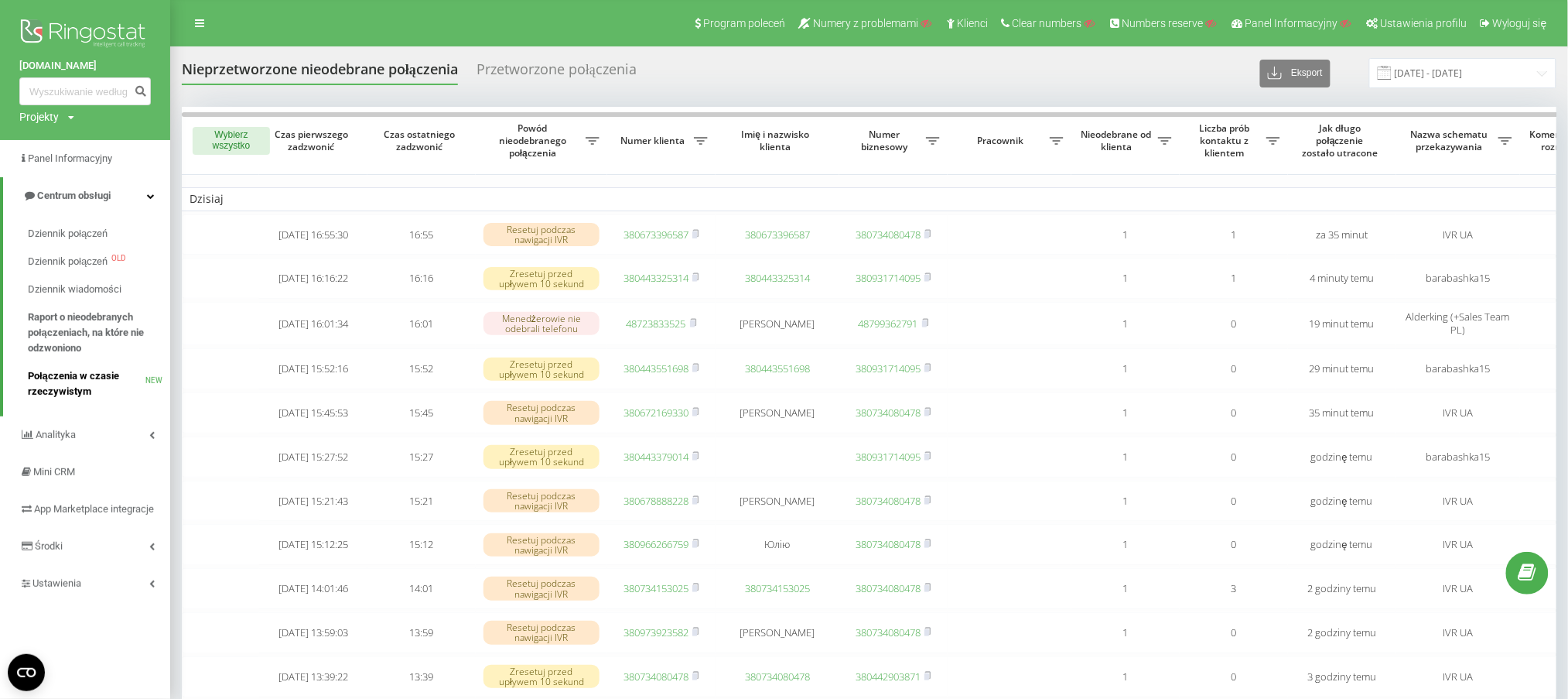
click at [75, 388] on span "Połączenia w czasie rzeczywistym" at bounding box center [86, 384] width 117 height 31
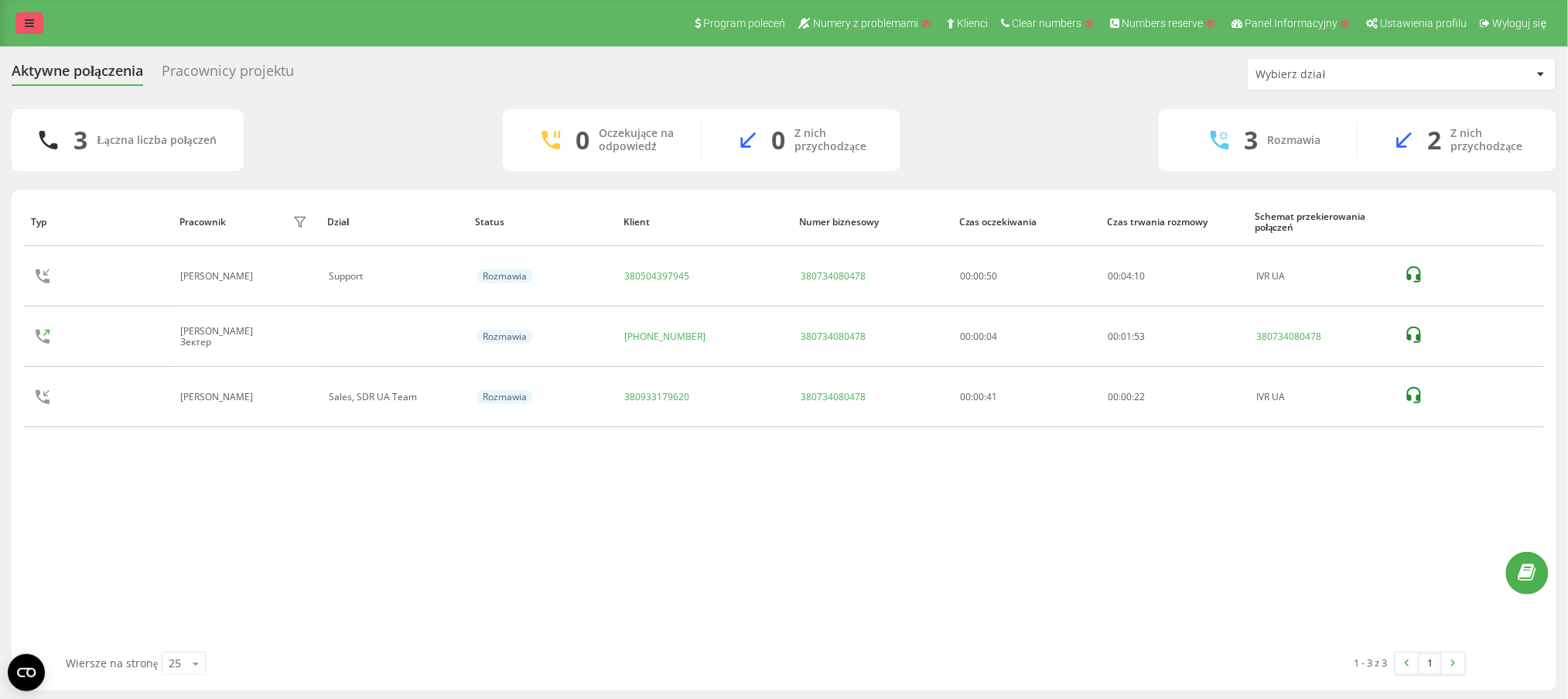
click at [31, 28] on icon at bounding box center [30, 23] width 9 height 11
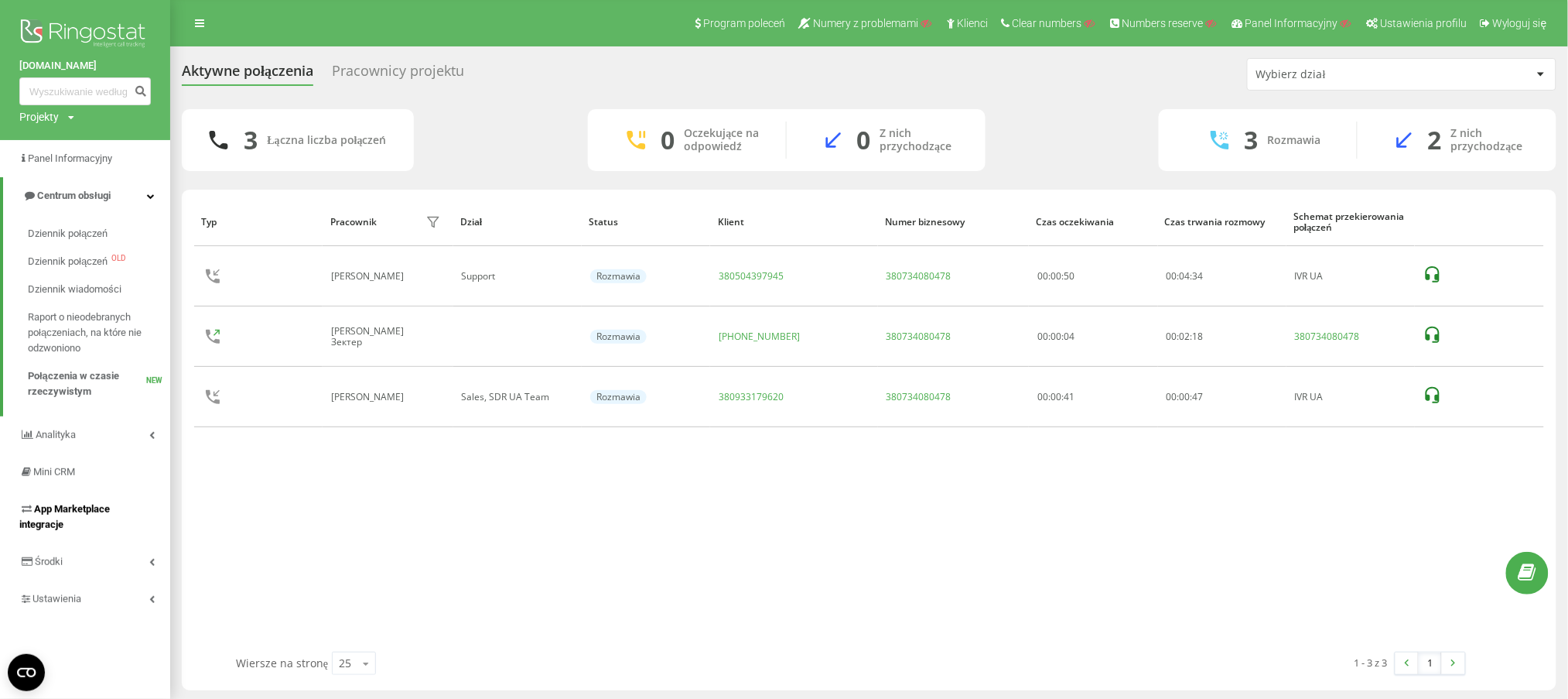
click at [53, 520] on span "App Marketplace integracje" at bounding box center [64, 516] width 91 height 27
